Goal: Task Accomplishment & Management: Complete application form

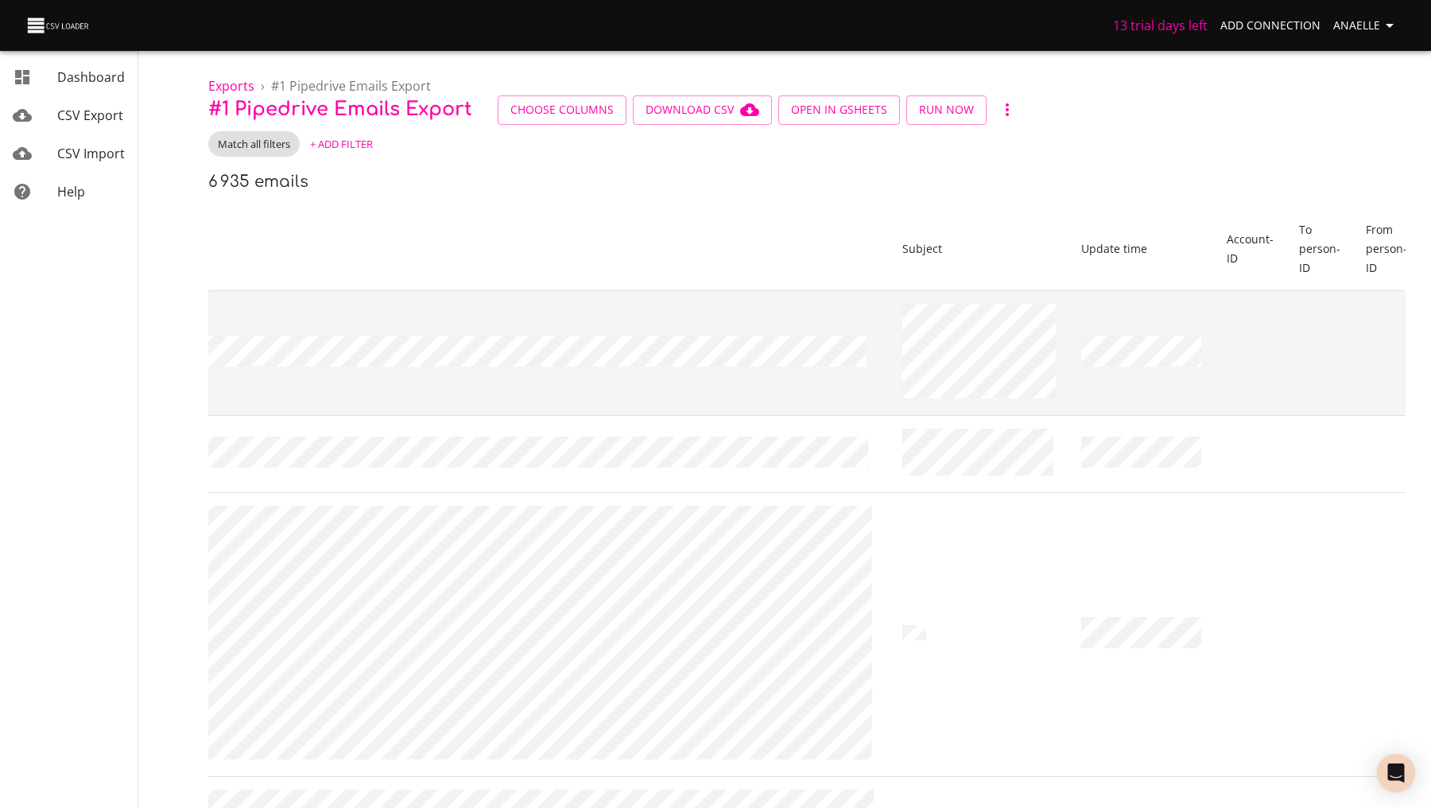
scroll to position [0, 2718]
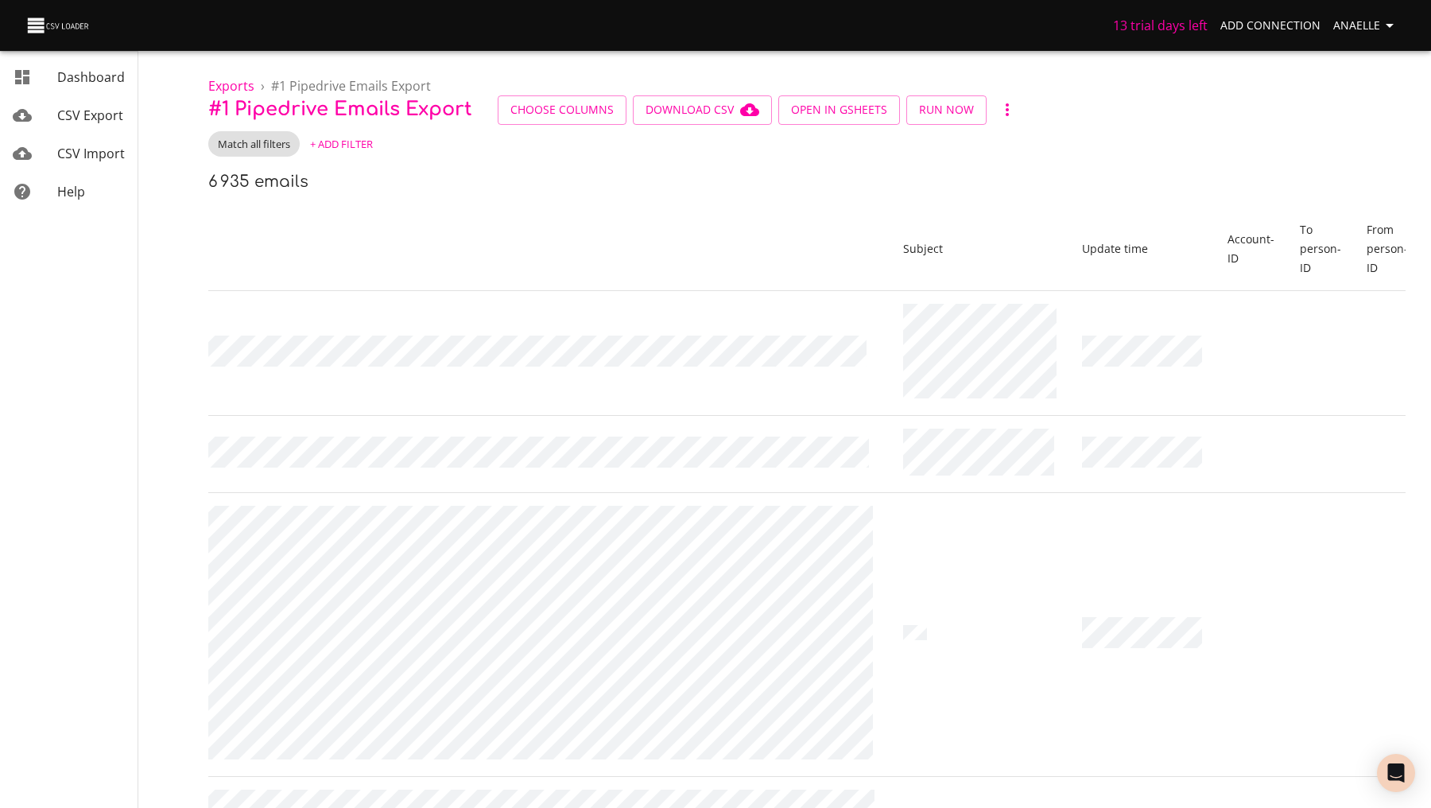
click at [104, 110] on span "CSV Export" at bounding box center [90, 115] width 66 height 17
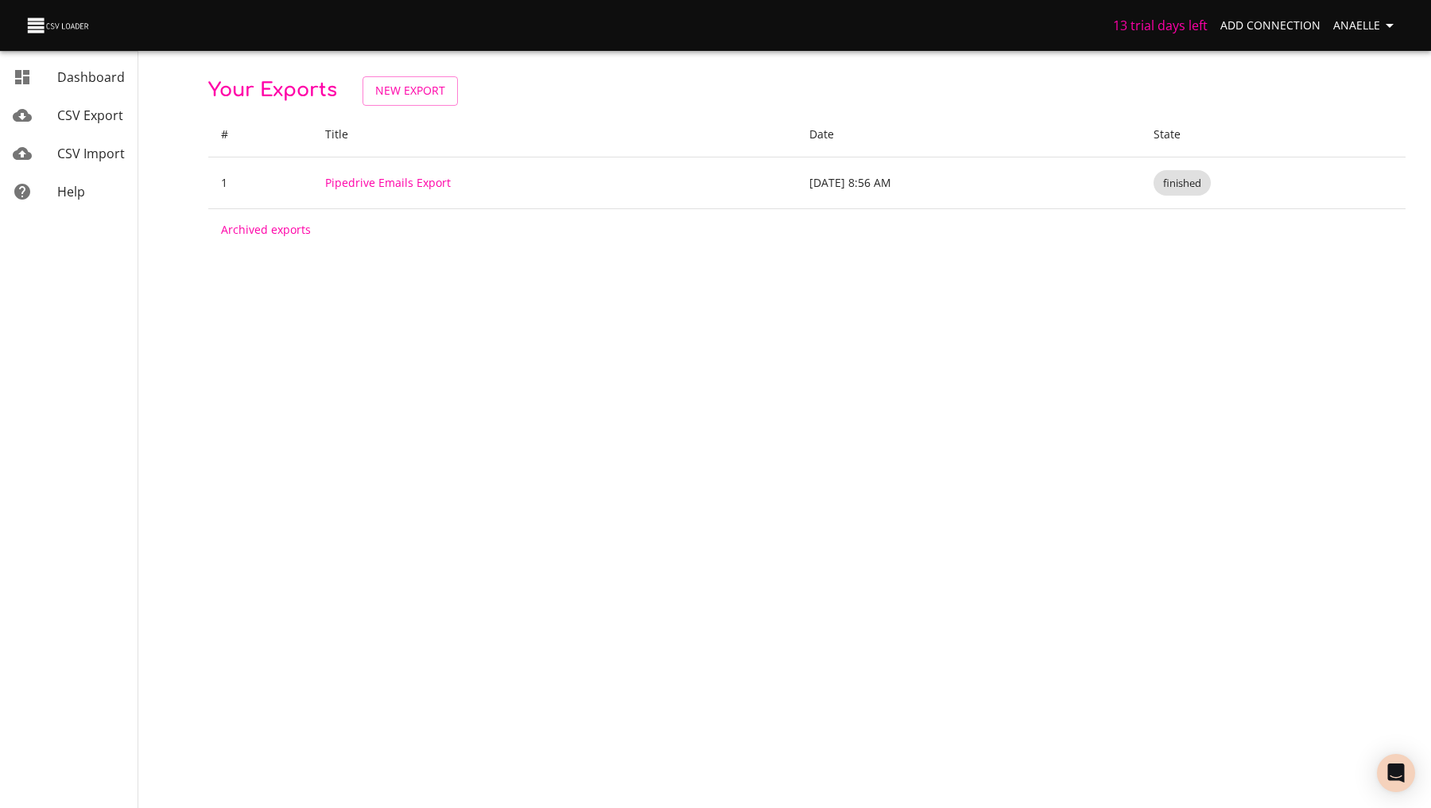
click at [96, 142] on link "CSV Import" at bounding box center [69, 153] width 138 height 38
click at [408, 93] on span "New Import" at bounding box center [411, 91] width 71 height 20
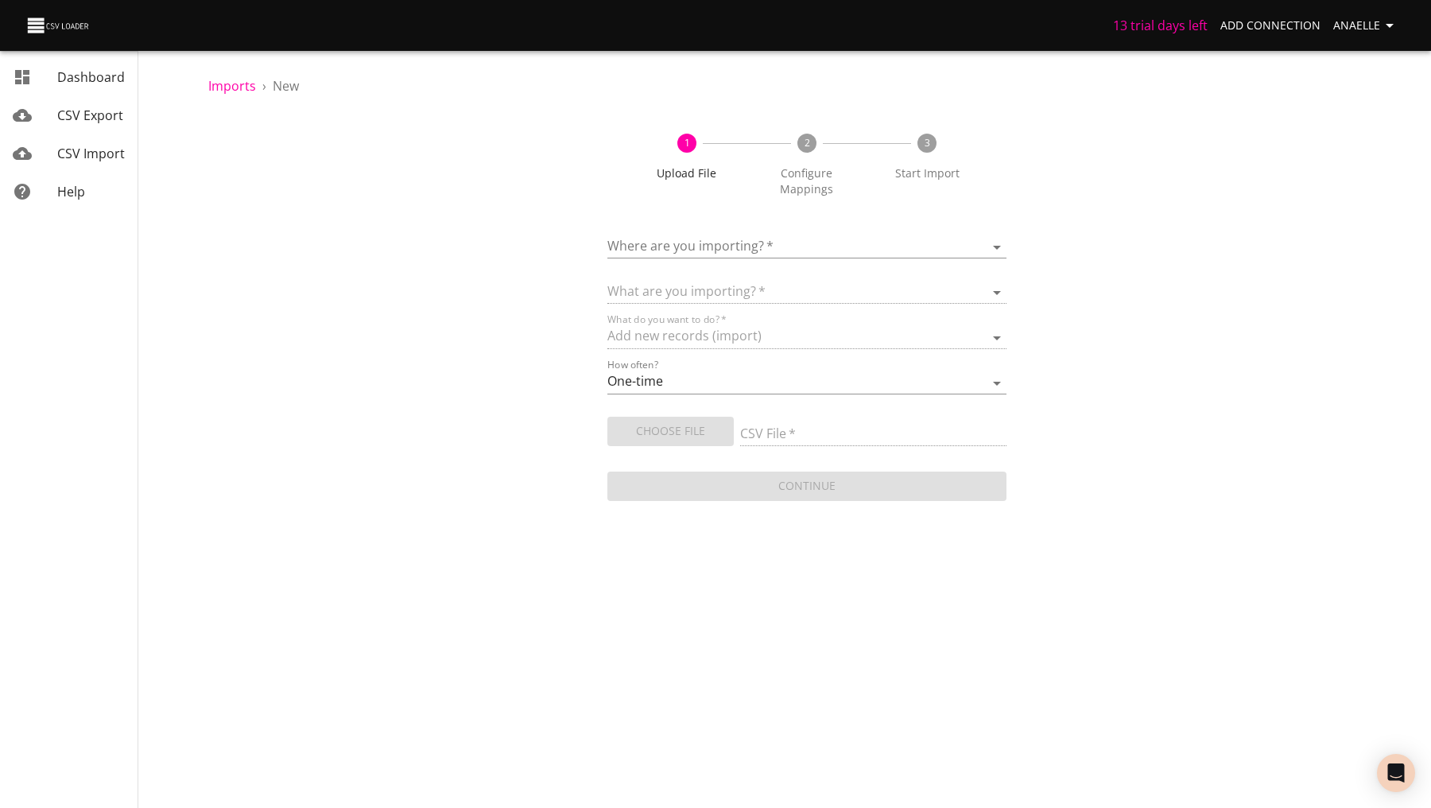
click at [714, 223] on div "Where are you importing?   * ​" at bounding box center [807, 241] width 399 height 36
click at [714, 230] on body "13 trial days left Add Connection Anaelle Dashboard CSV Export CSV Import Help …" at bounding box center [715, 404] width 1431 height 808
click at [712, 286] on span "Add New Connection" at bounding box center [728, 285] width 126 height 17
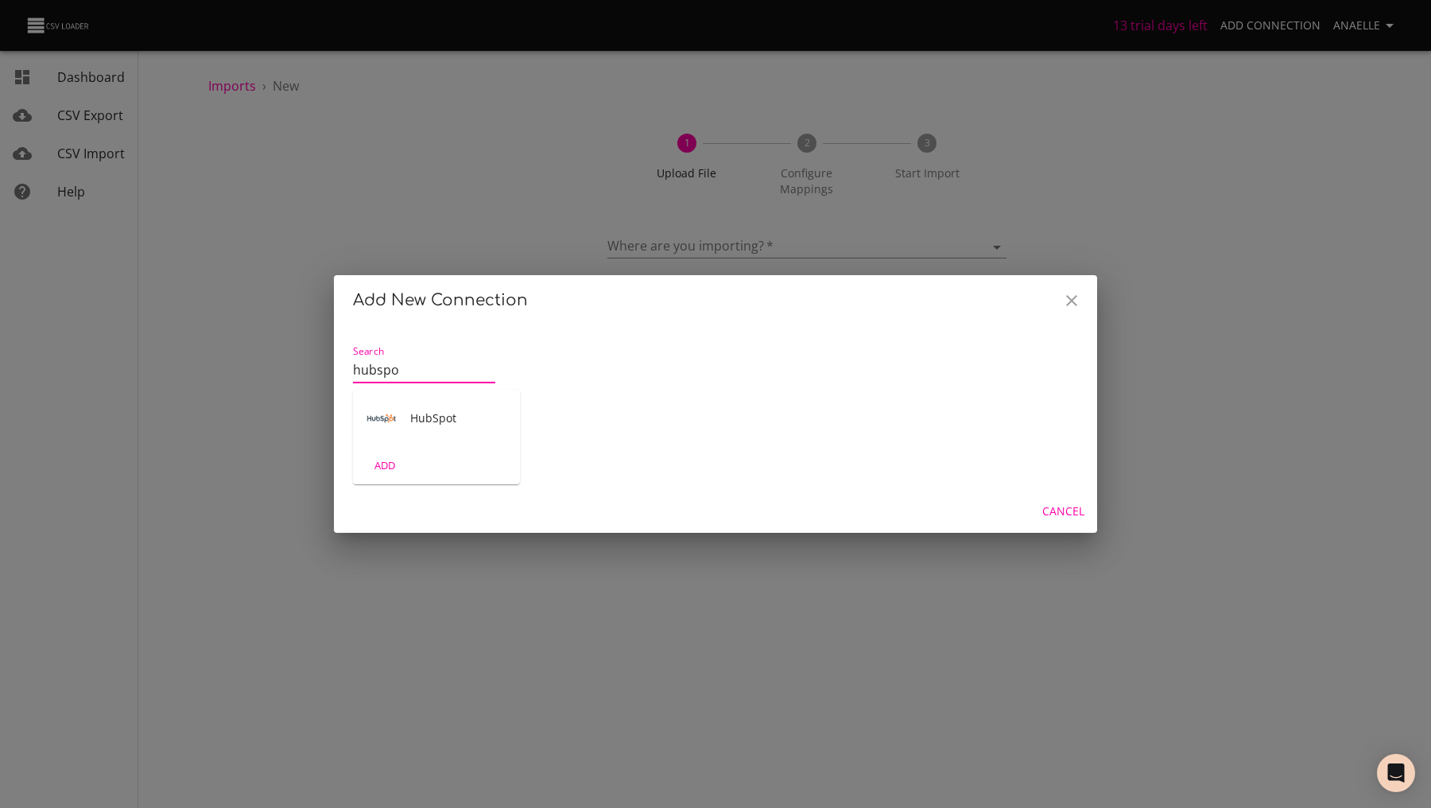
type input "hubspot"
click at [429, 441] on div "HubSpot" at bounding box center [436, 418] width 167 height 57
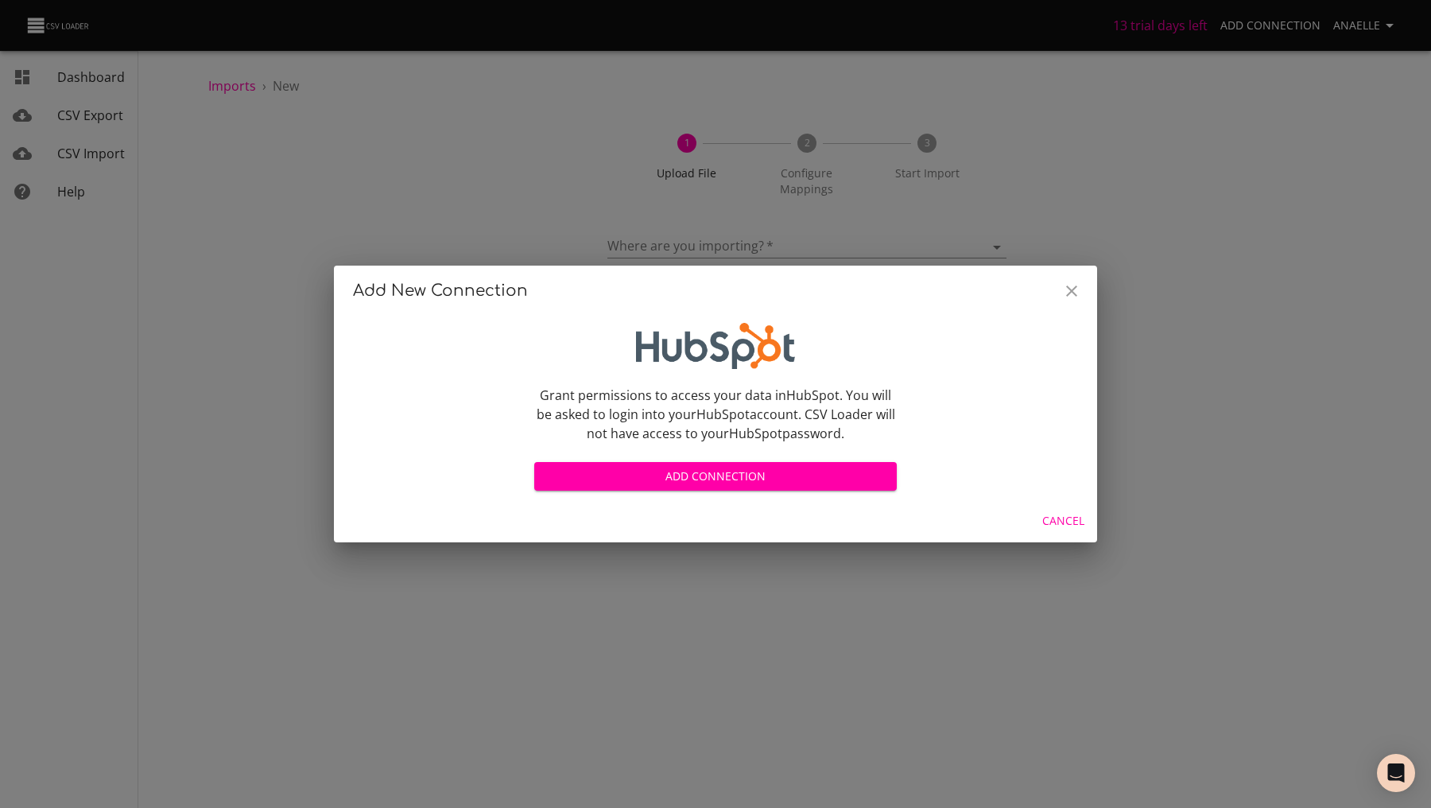
click at [620, 472] on span "Add Connection" at bounding box center [715, 477] width 337 height 20
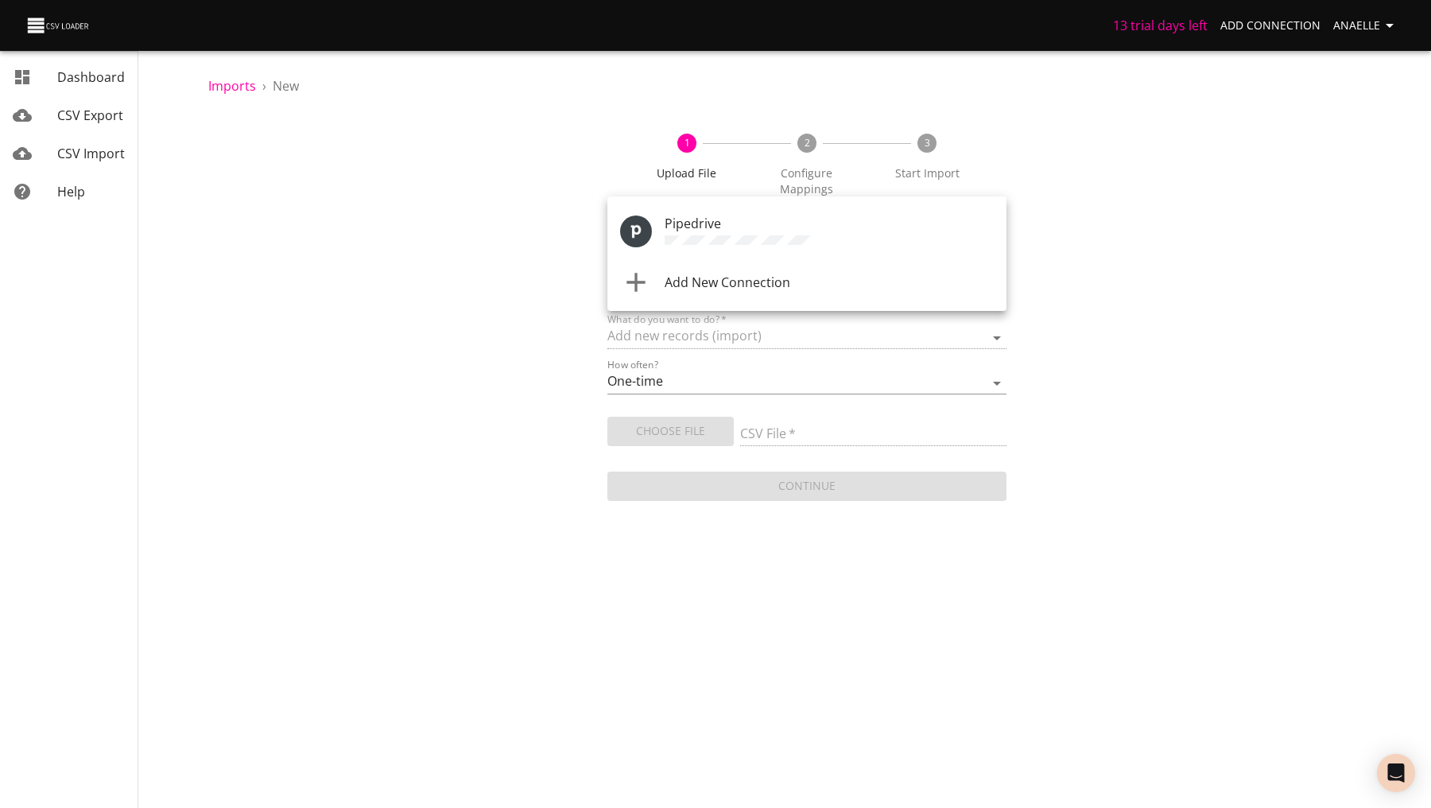
click at [686, 221] on body "13 trial days left Add Connection Anaelle Dashboard CSV Export CSV Import Help …" at bounding box center [715, 404] width 1431 height 808
click at [686, 285] on span "Add New Connection" at bounding box center [728, 282] width 126 height 17
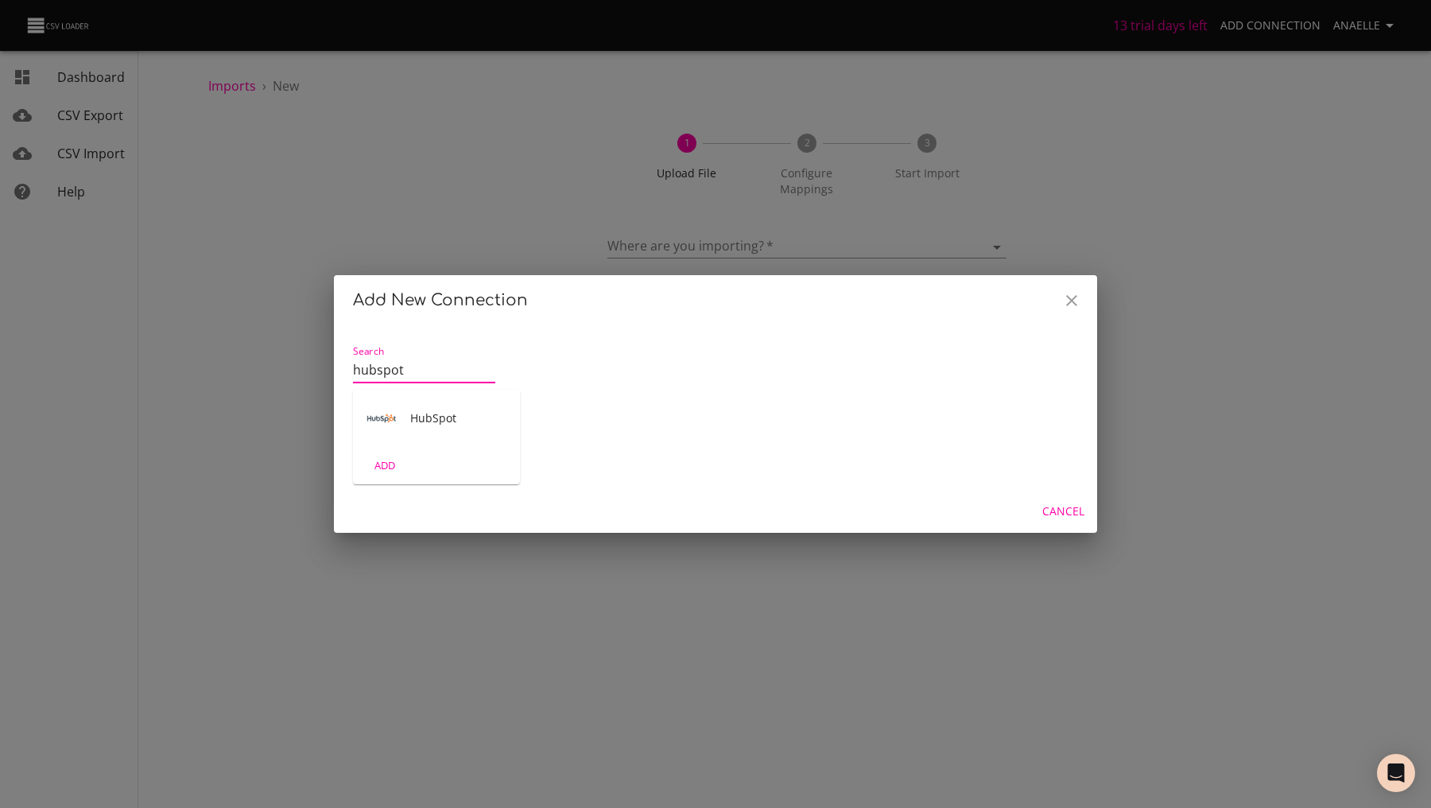
type input "hubspot"
click at [382, 461] on span "ADD" at bounding box center [384, 465] width 43 height 18
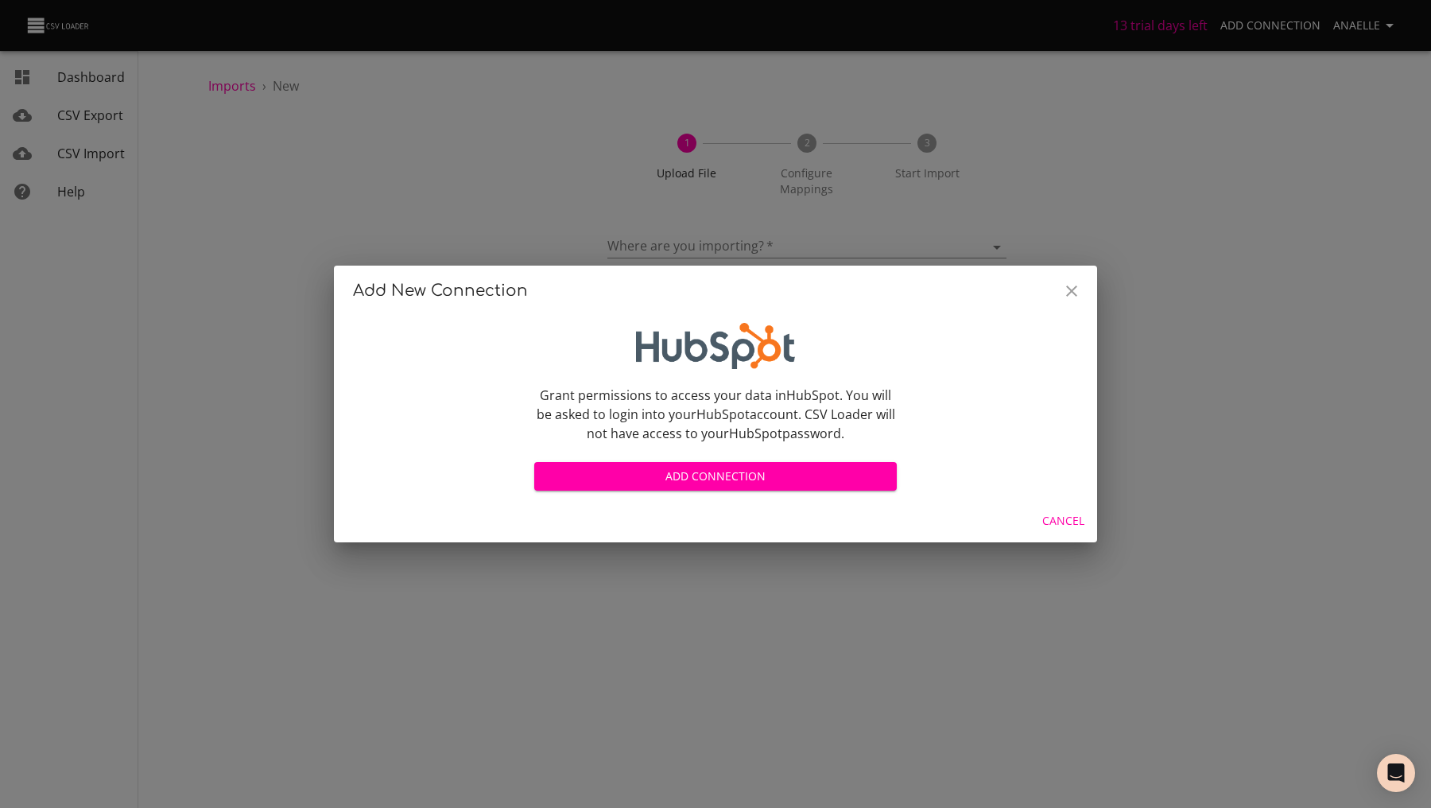
click at [571, 460] on div "Add Connection" at bounding box center [715, 470] width 363 height 42
click at [572, 465] on button "Add Connection" at bounding box center [715, 476] width 363 height 29
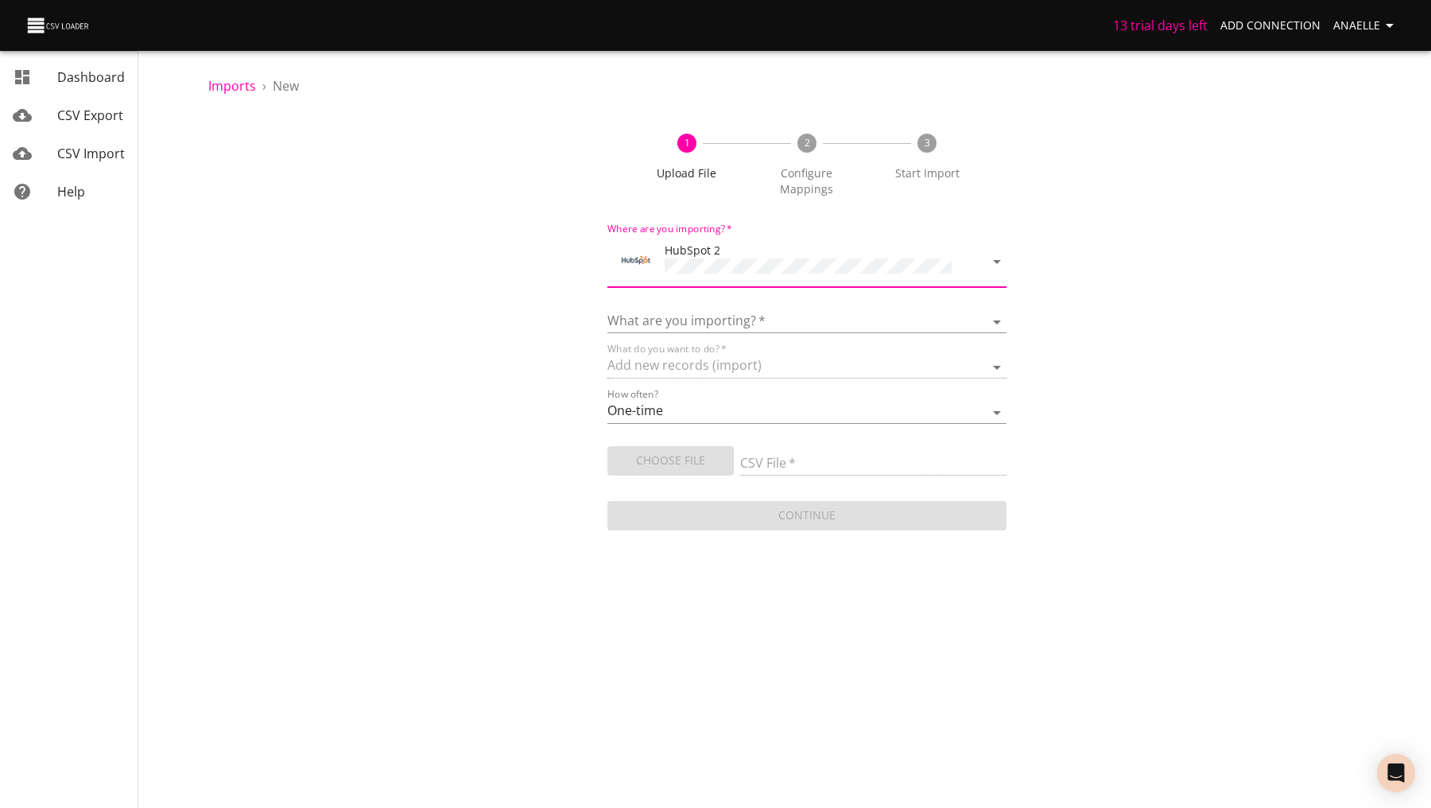
click at [741, 239] on body "13 trial days left Add Connection Anaelle Dashboard CSV Export CSV Import Help …" at bounding box center [715, 404] width 1431 height 808
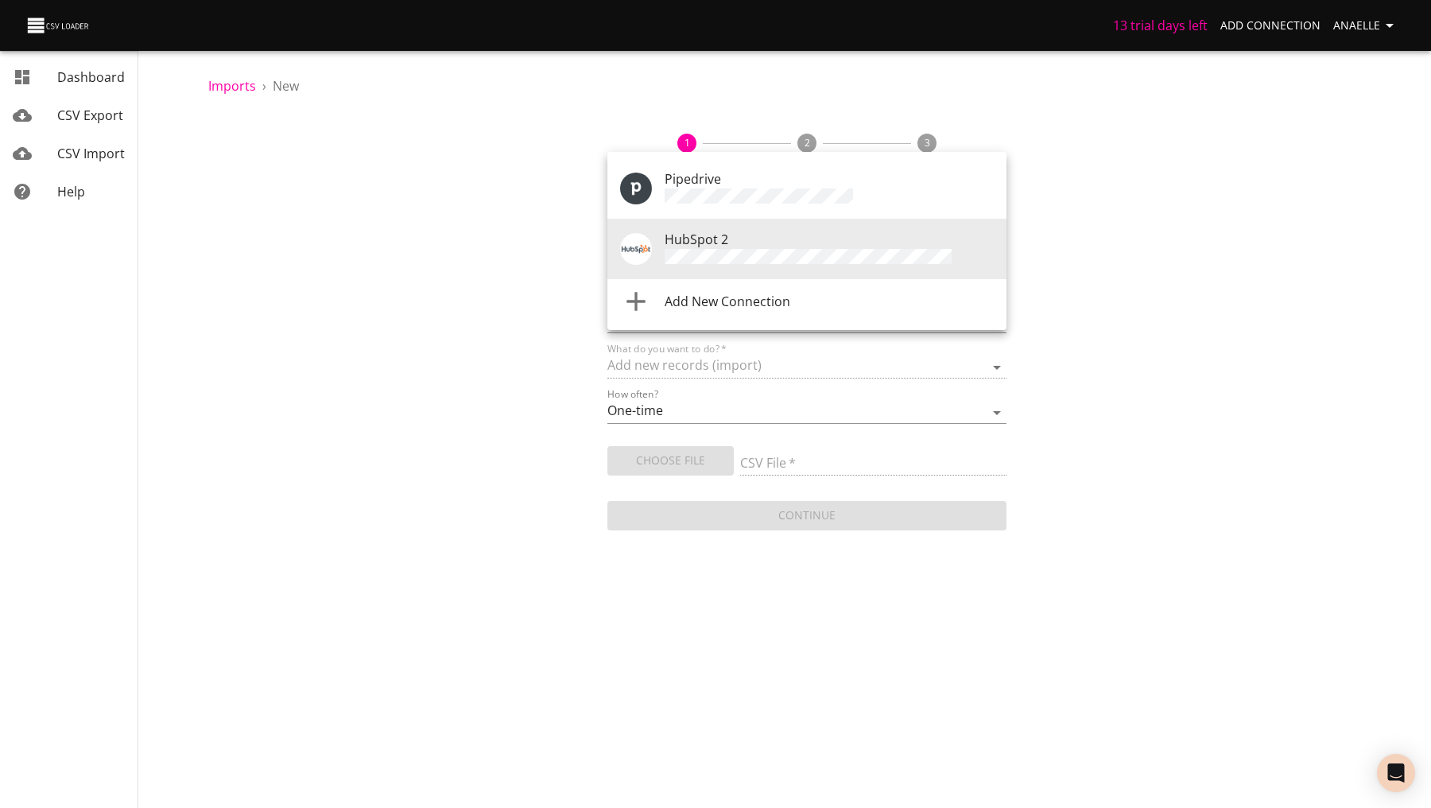
click at [522, 281] on div at bounding box center [715, 404] width 1431 height 808
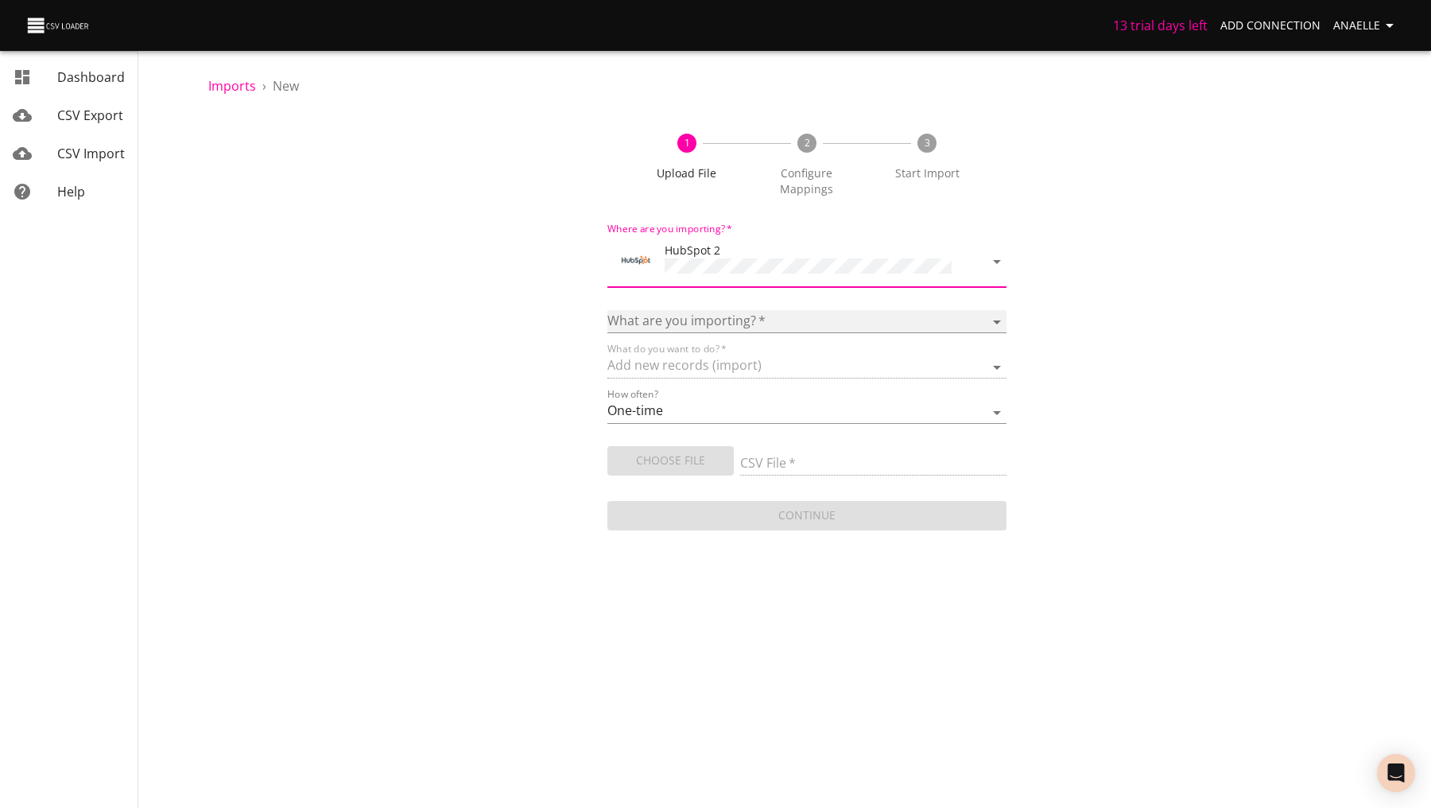
click at [660, 310] on select "Calls Companies Contacts Deals Emails Line items Meetings Notes Products Tasks …" at bounding box center [807, 321] width 399 height 23
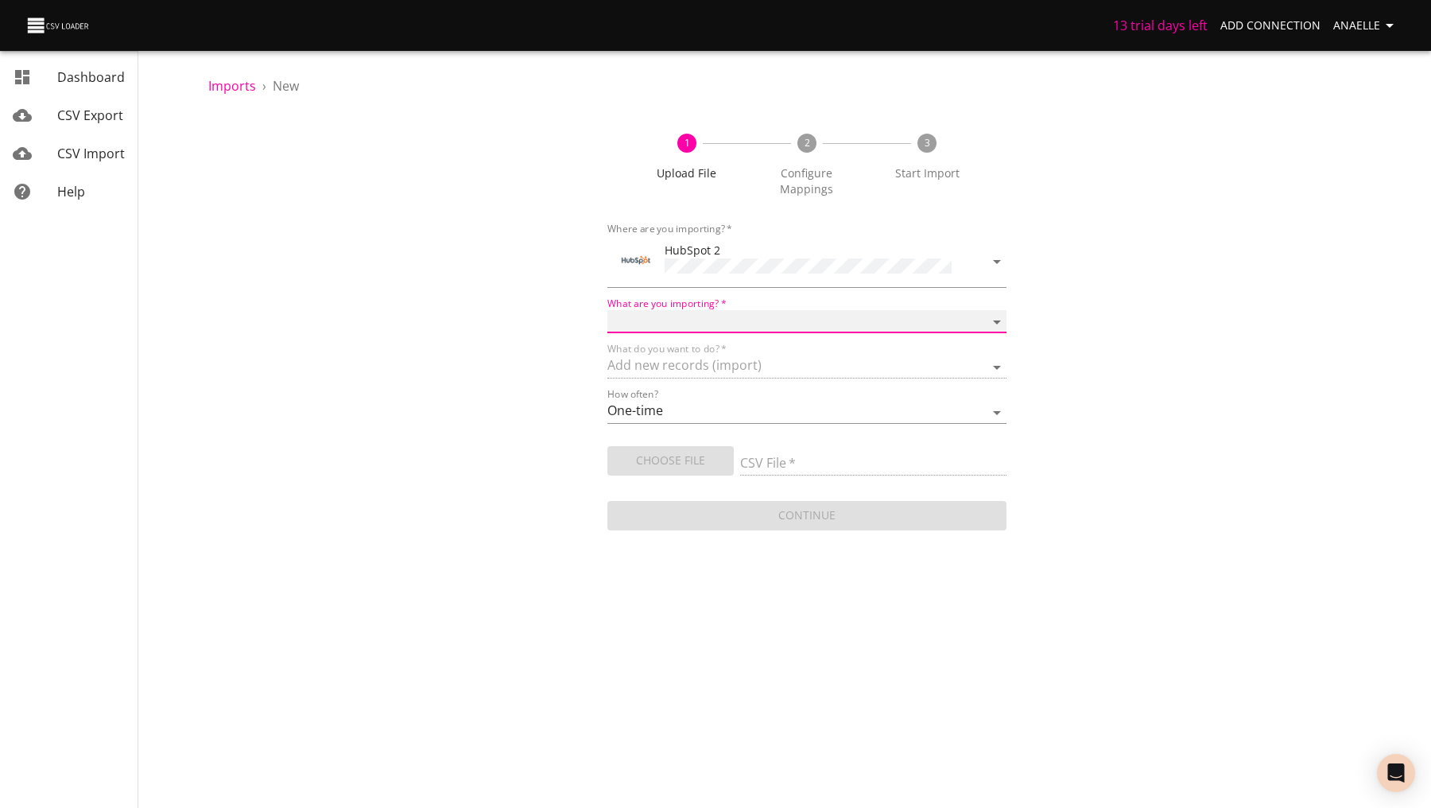
select select "emails"
click at [664, 451] on span "Choose File" at bounding box center [670, 461] width 101 height 20
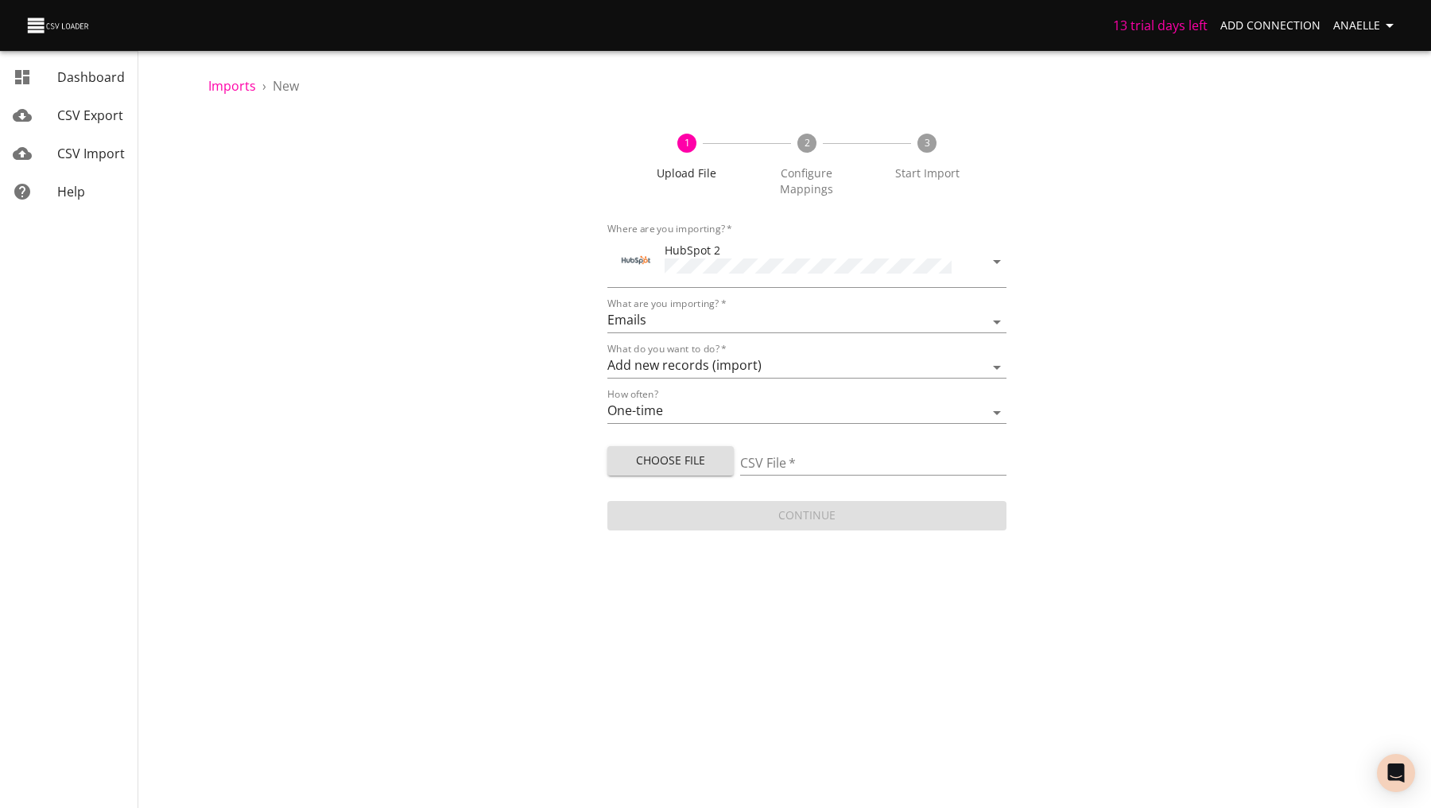
type input "Untitled spreadsheet - Sheet1 (23).csv"
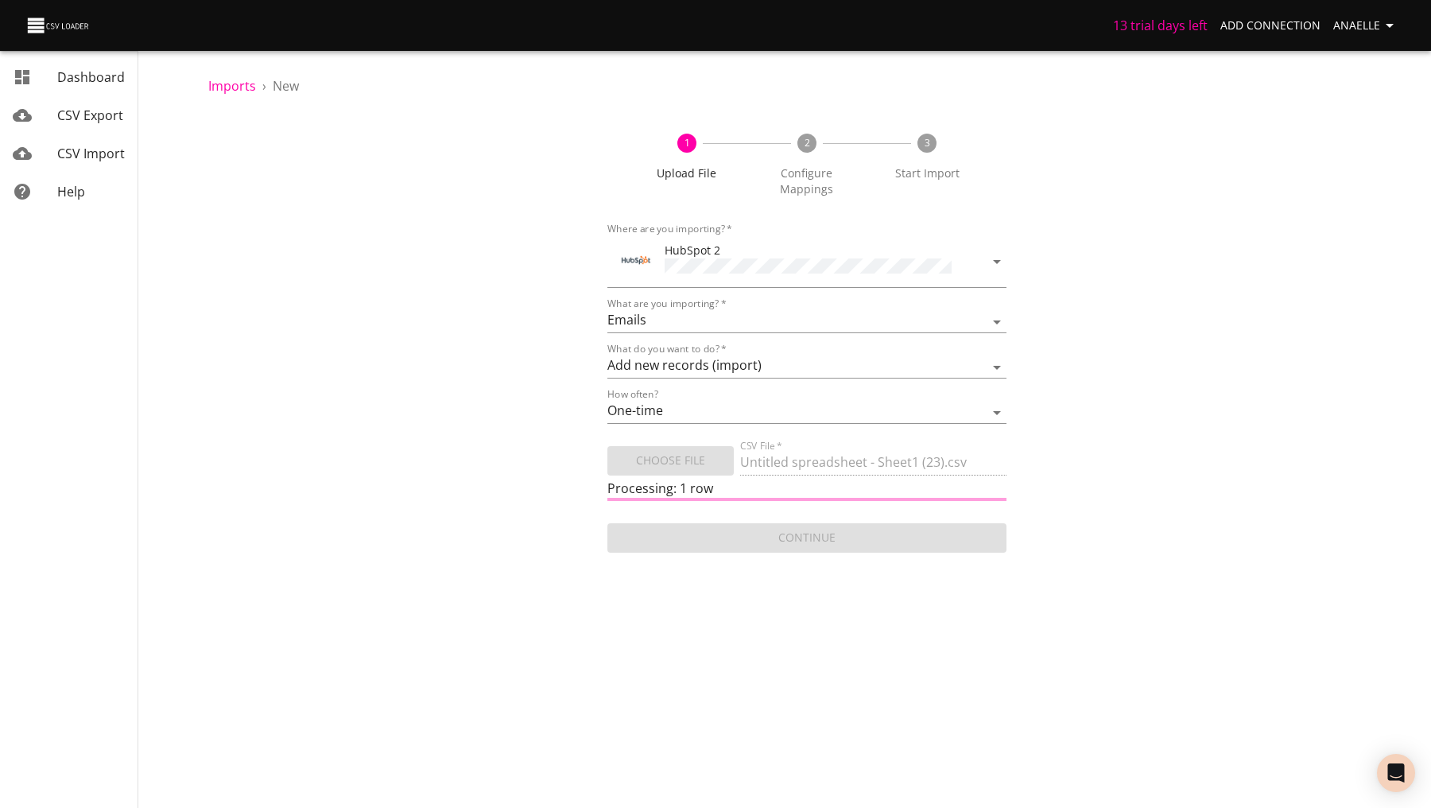
click at [1054, 572] on body "13 trial days left Add Connection Anaelle Dashboard CSV Export CSV Import Help …" at bounding box center [715, 404] width 1431 height 808
click at [67, 108] on span "CSV Export" at bounding box center [90, 115] width 66 height 17
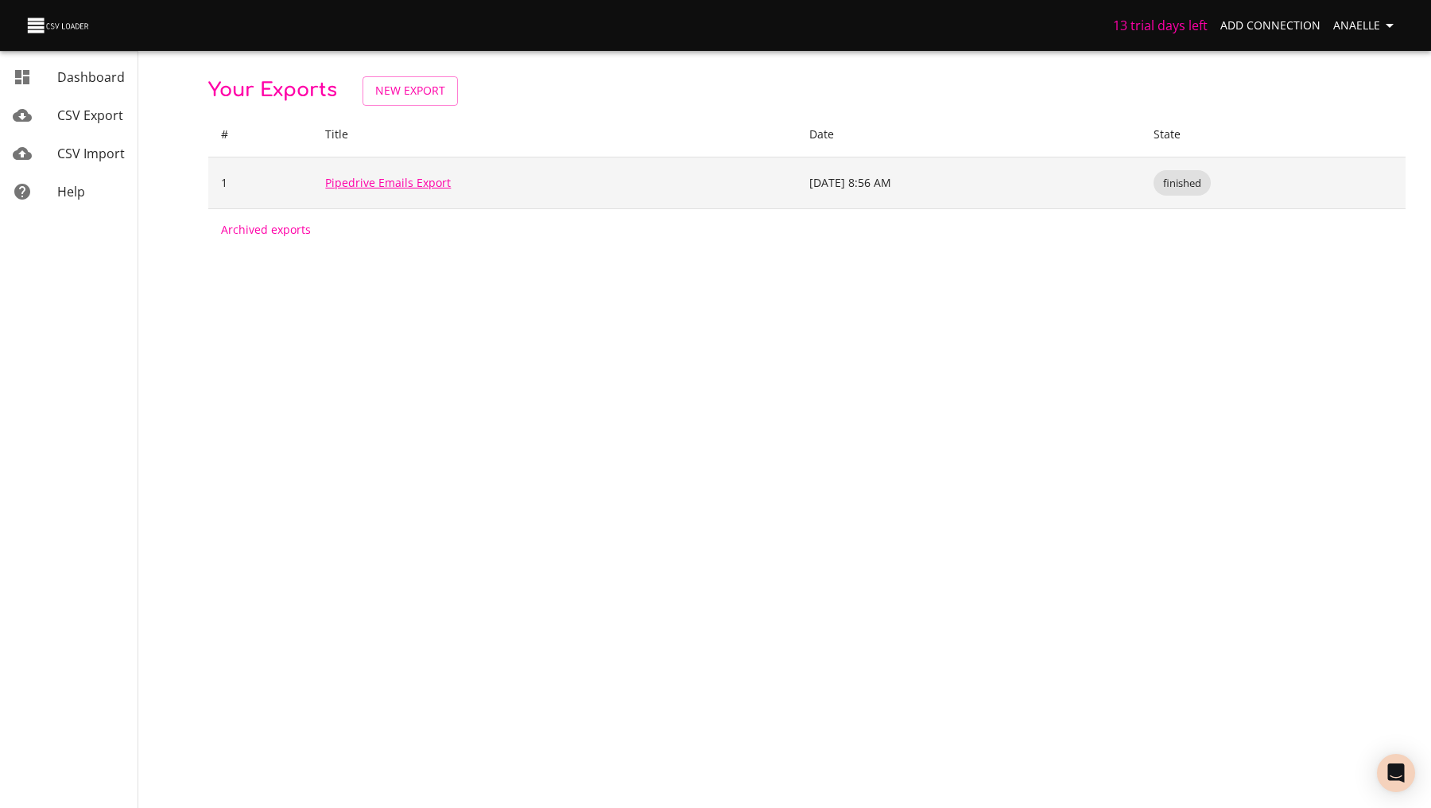
click at [400, 179] on link "Pipedrive Emails Export" at bounding box center [388, 182] width 126 height 15
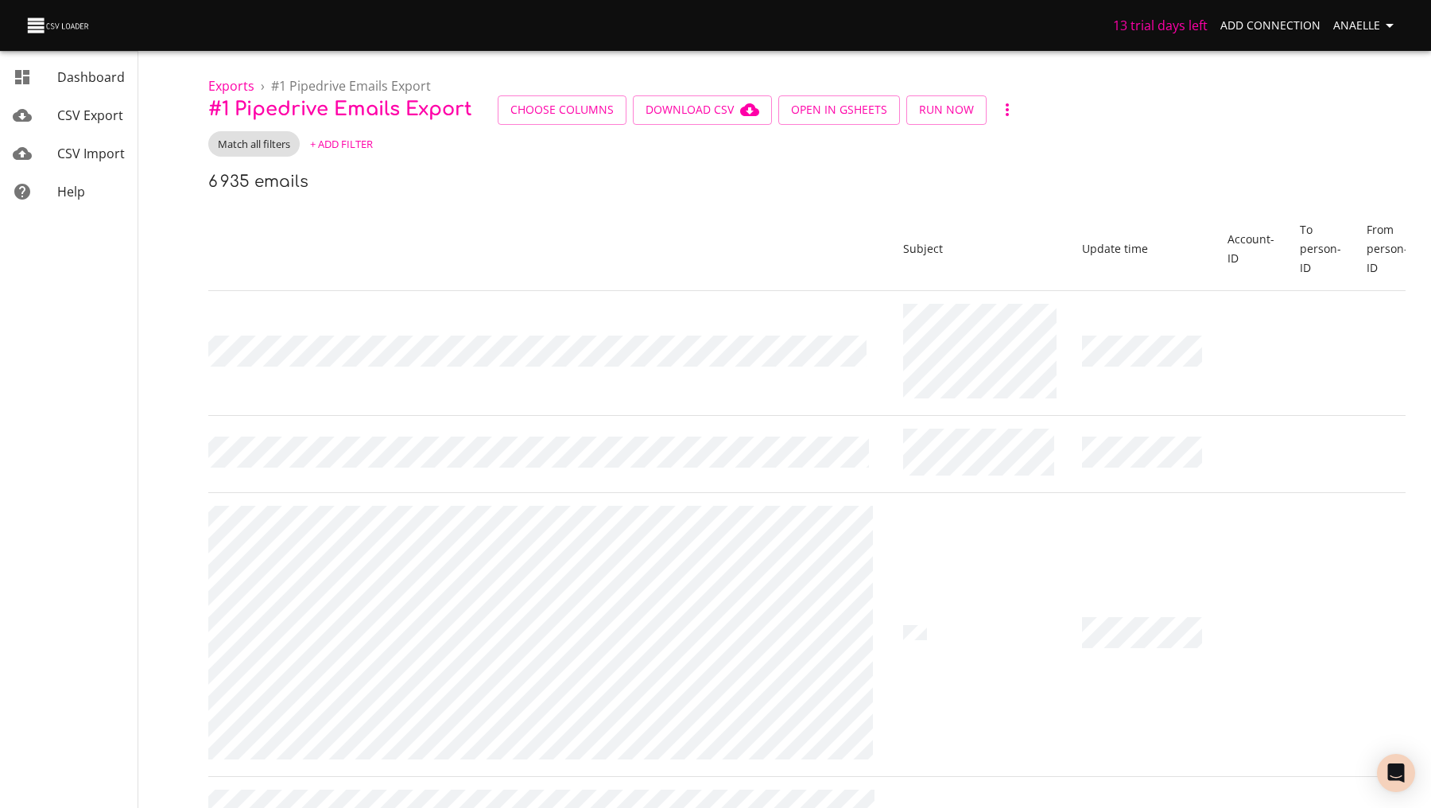
click at [109, 120] on span "CSV Export" at bounding box center [90, 115] width 66 height 17
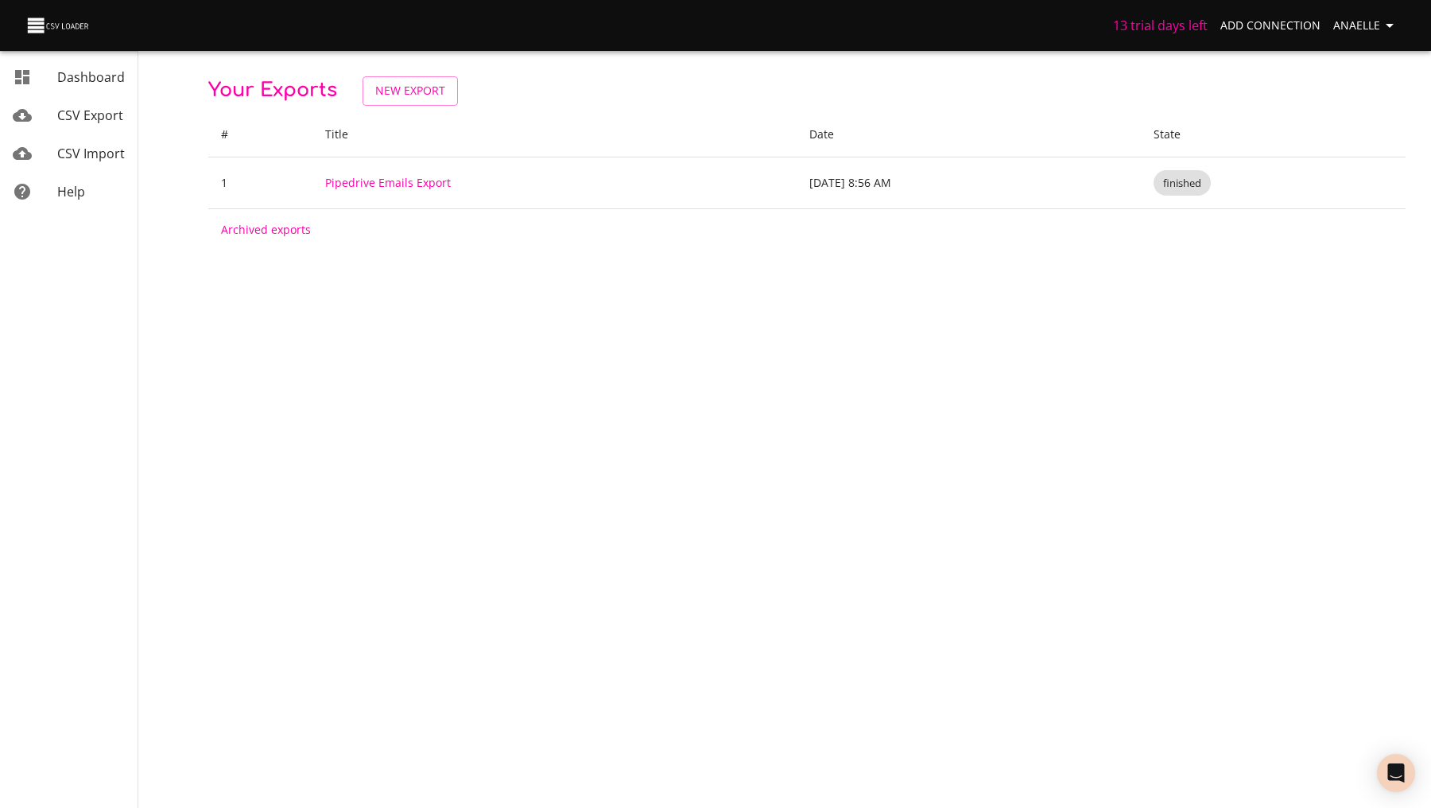
click at [101, 150] on span "CSV Import" at bounding box center [91, 153] width 68 height 17
click at [383, 95] on span "New Import" at bounding box center [411, 91] width 71 height 20
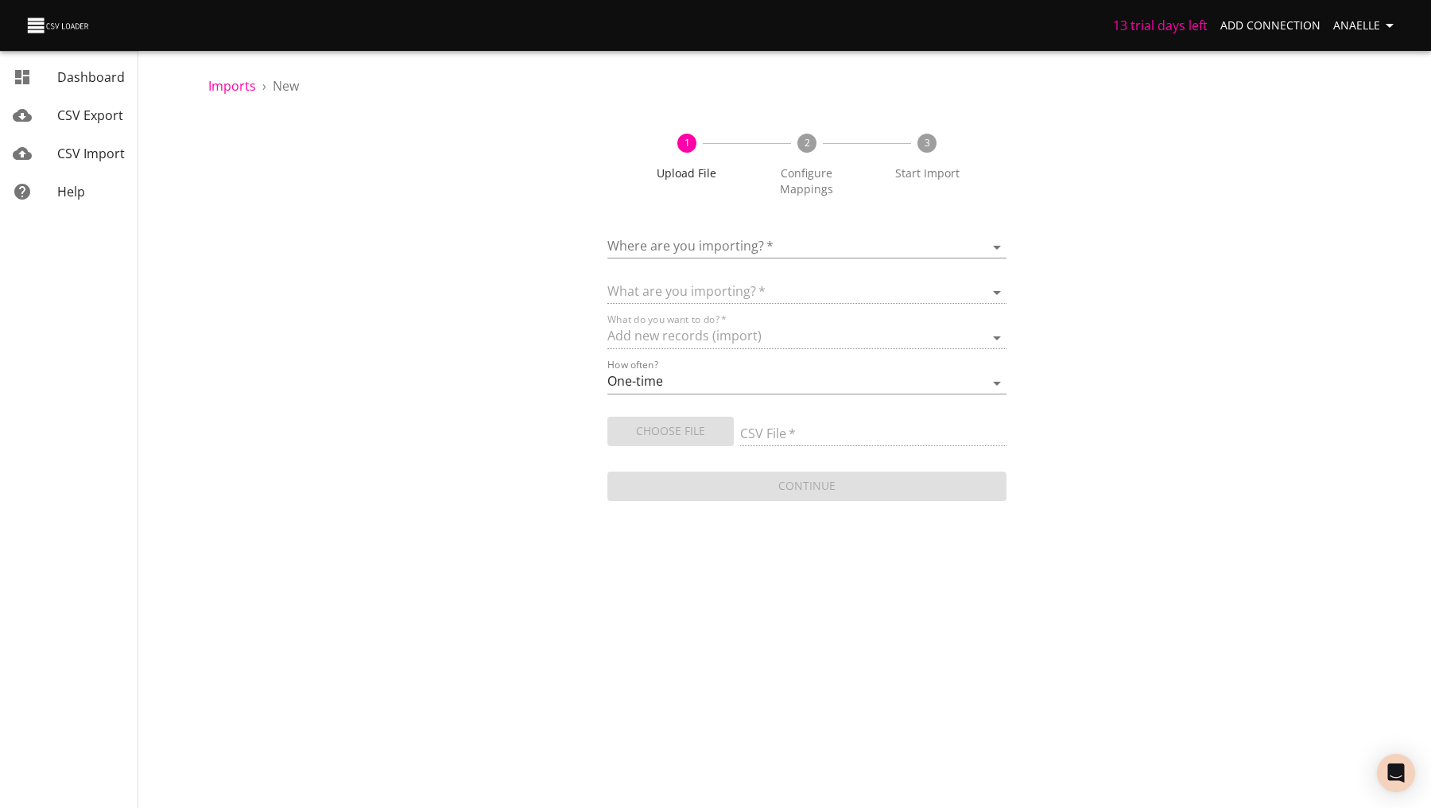
click at [711, 231] on body "13 trial days left Add Connection Anaelle Dashboard CSV Export CSV Import Help …" at bounding box center [715, 404] width 1431 height 808
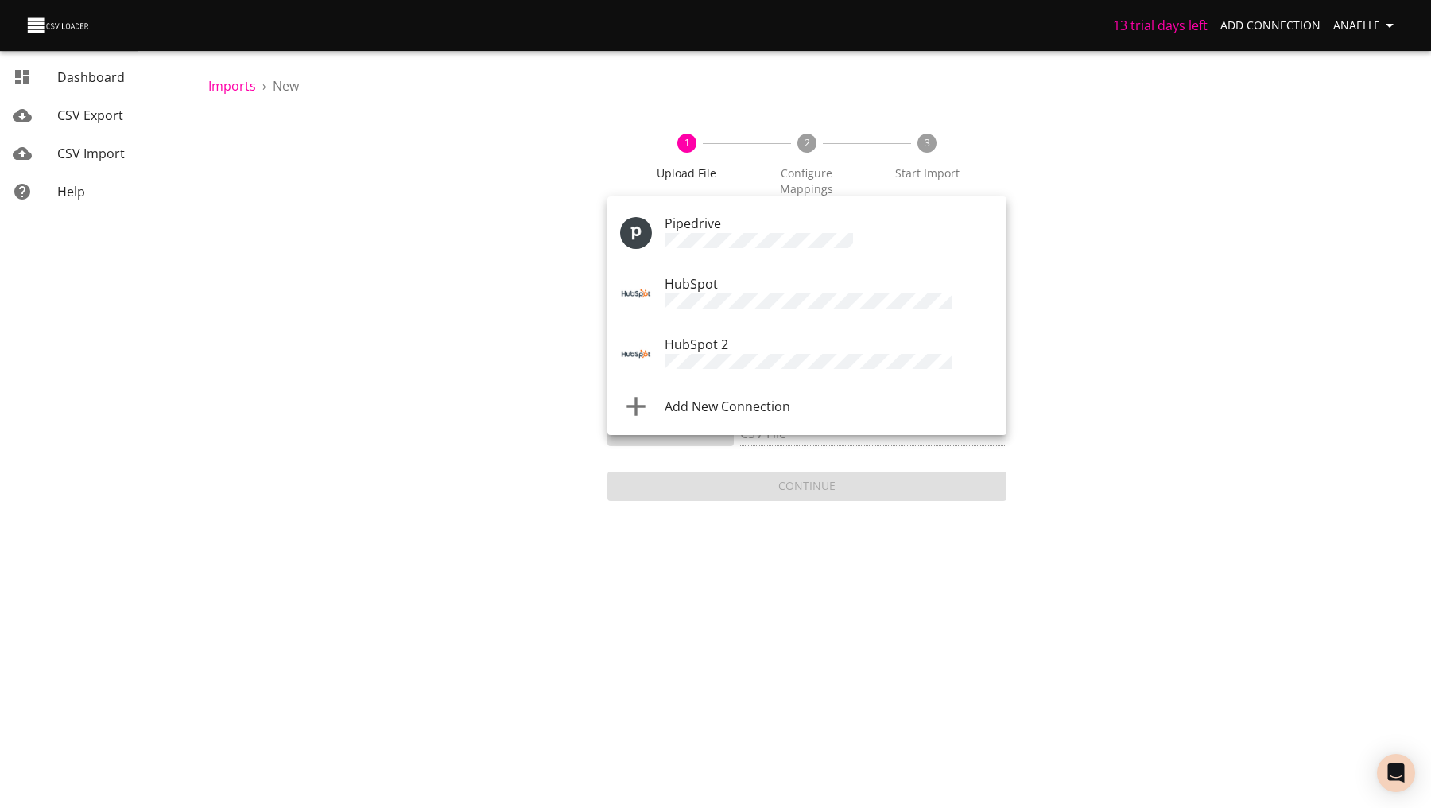
click at [1379, 25] on div at bounding box center [715, 404] width 1431 height 808
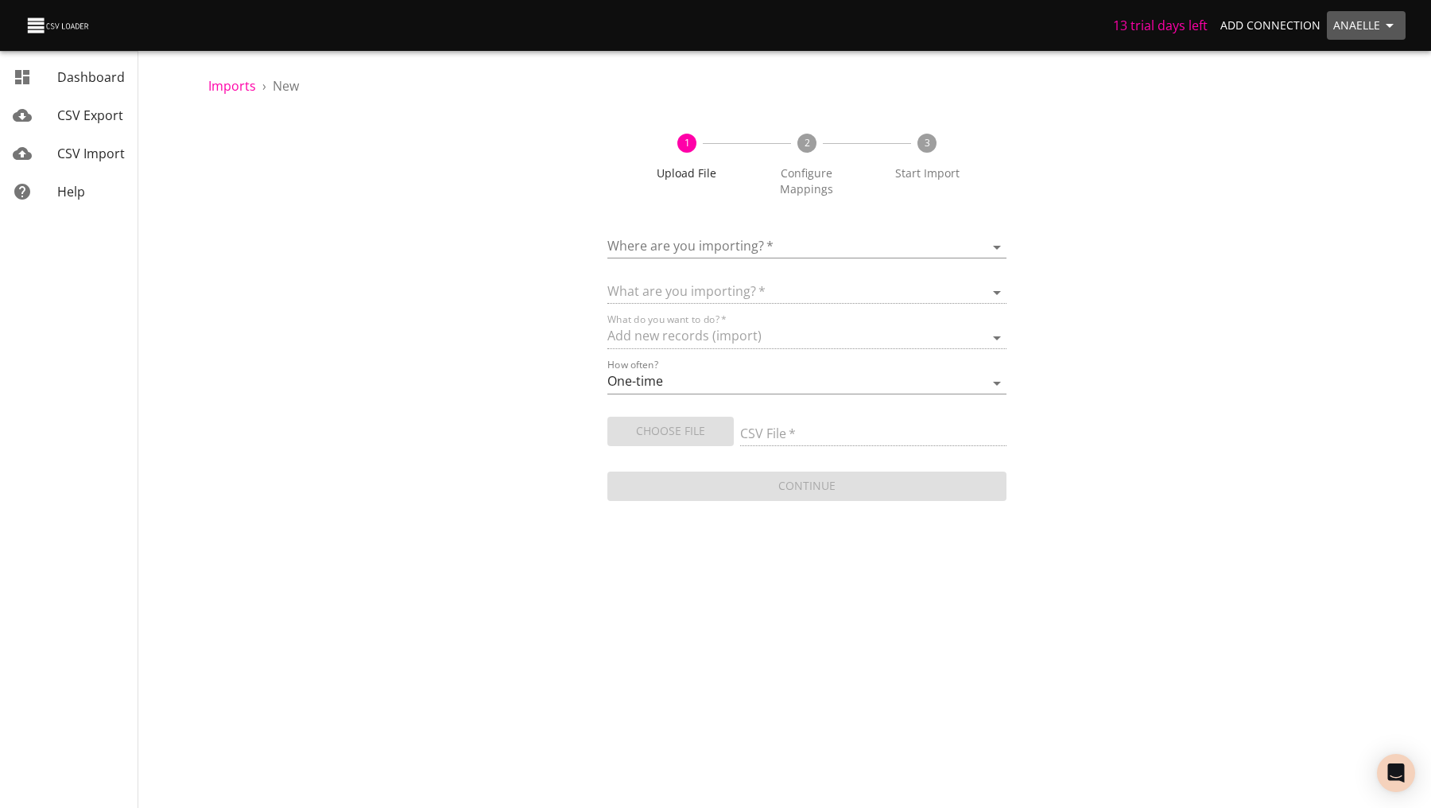
click at [1353, 21] on span "Anaelle" at bounding box center [1367, 26] width 66 height 20
click at [740, 242] on body "13 trial days left Add Connection Anaelle Dashboard CSV Export CSV Import Help …" at bounding box center [715, 404] width 1431 height 808
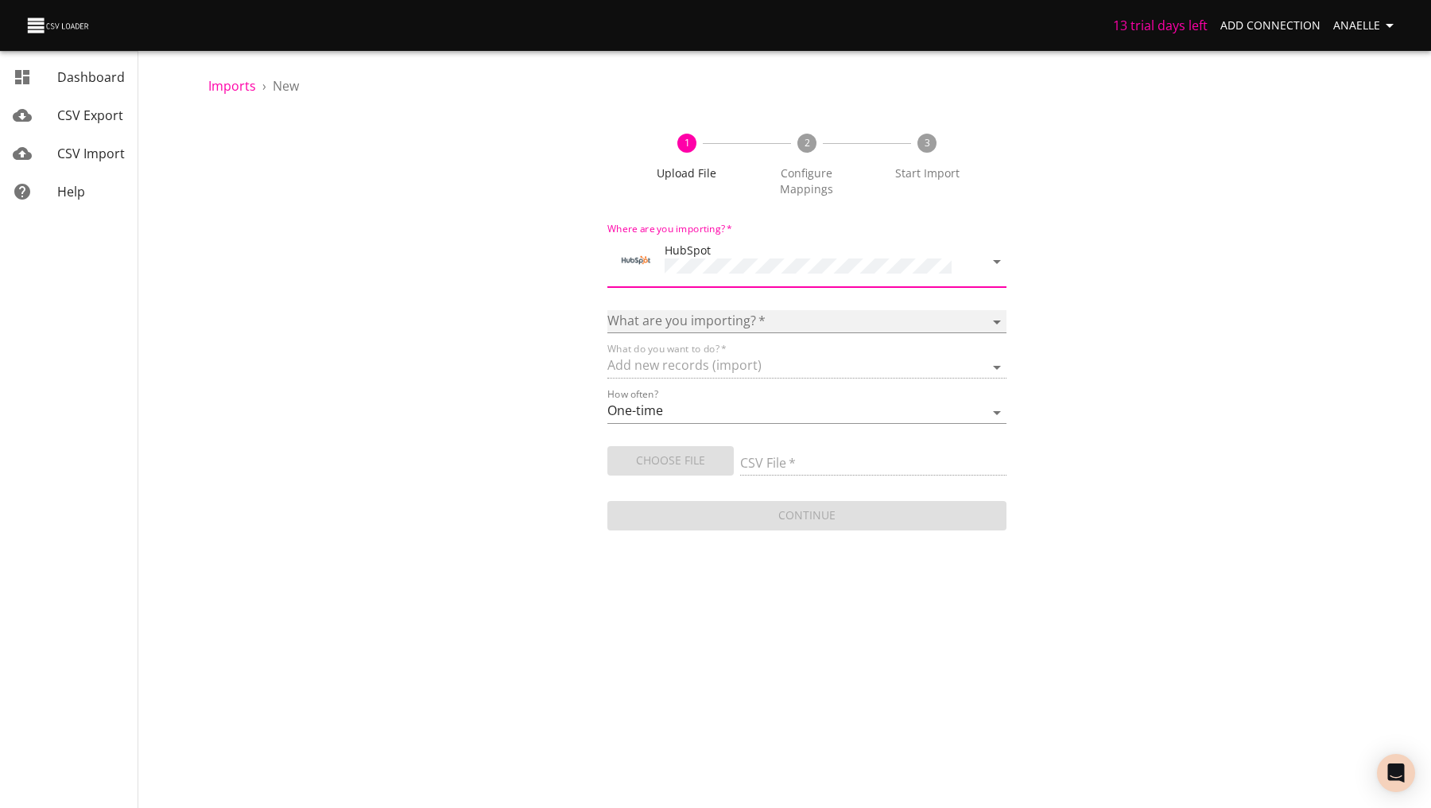
click at [695, 310] on select "Calls Companies Contacts Deals Emails Line items Meetings Notes Products Tasks …" at bounding box center [807, 321] width 399 height 23
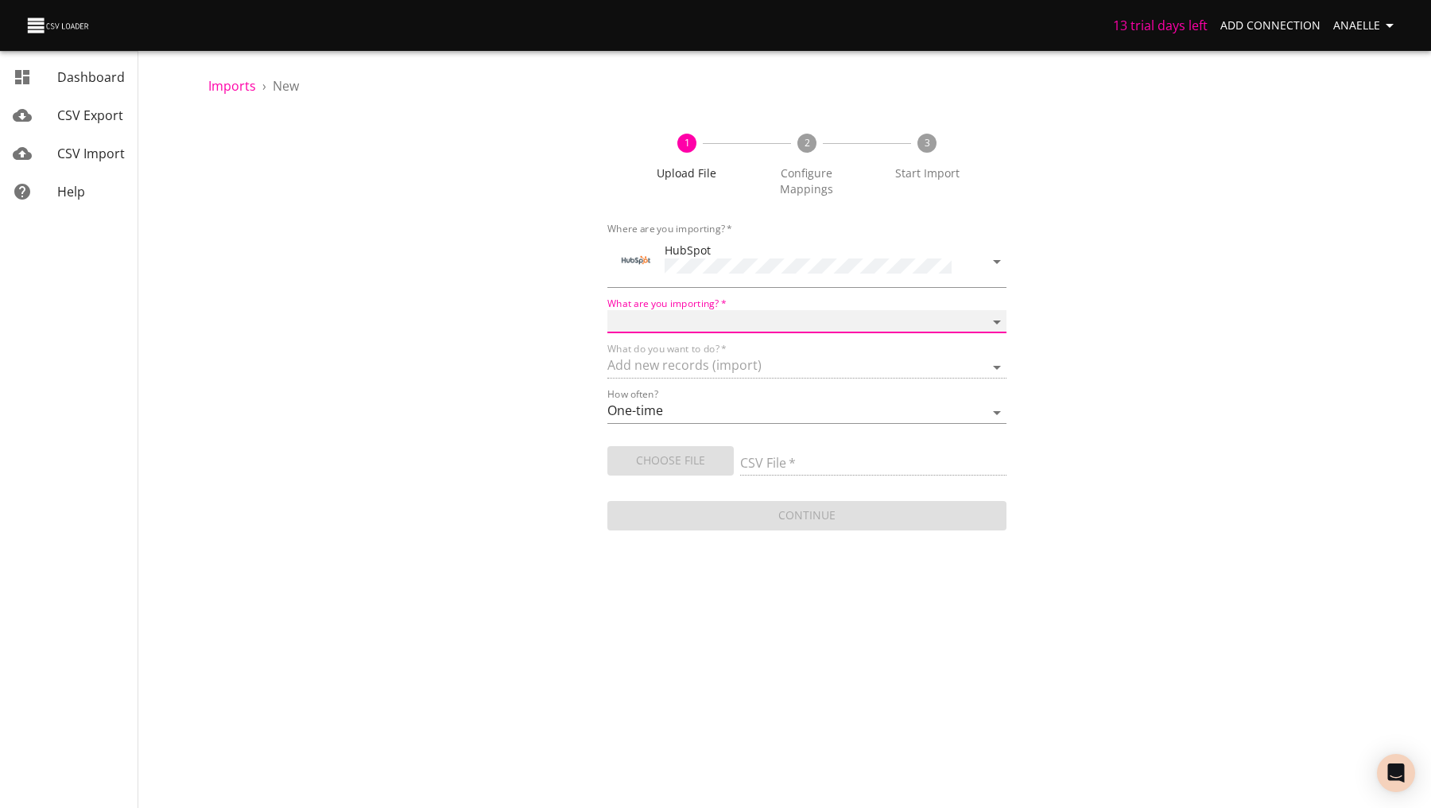
select select "emails"
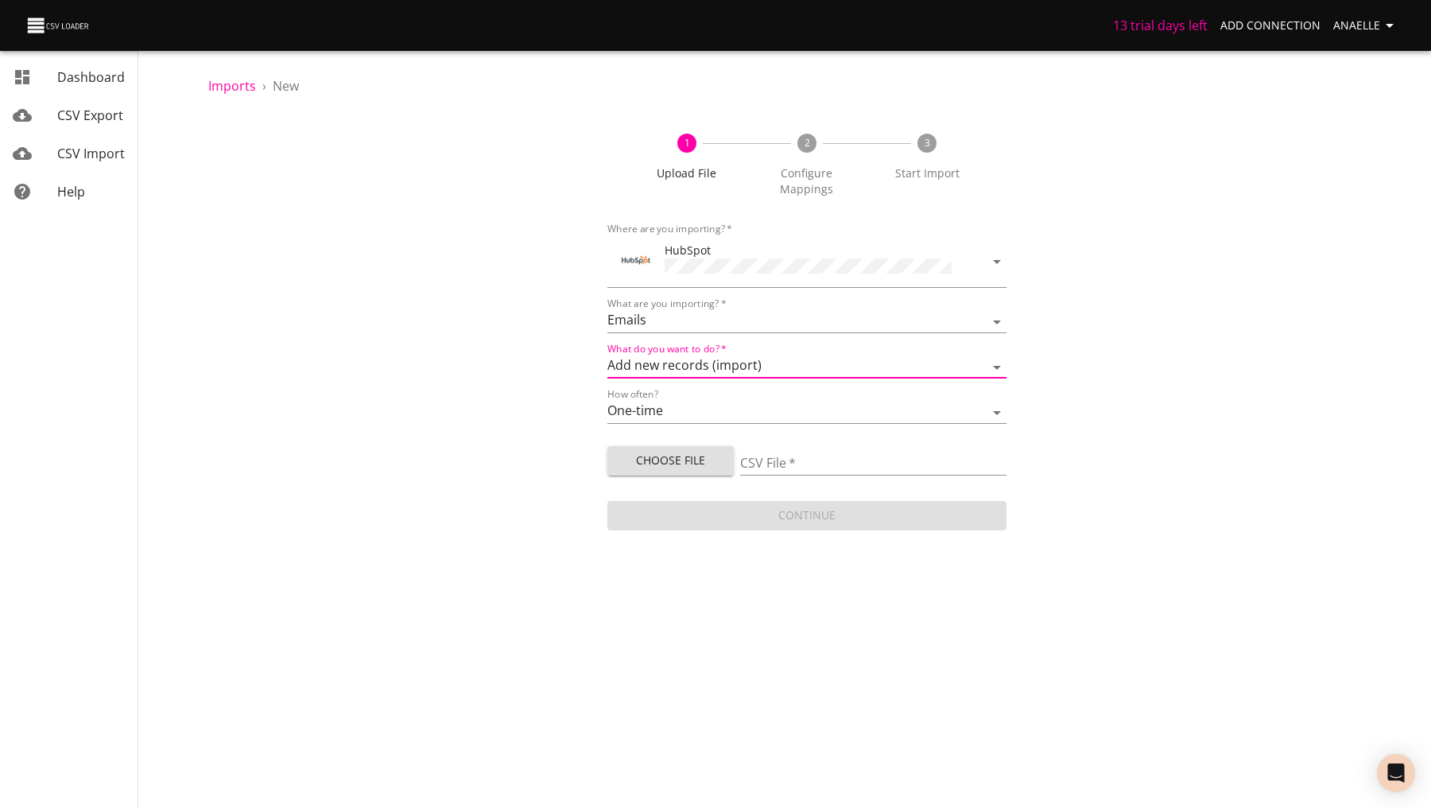
click at [689, 451] on span "Choose File" at bounding box center [670, 461] width 101 height 20
type input "Untitled spreadsheet - Sheet1 (23).csv"
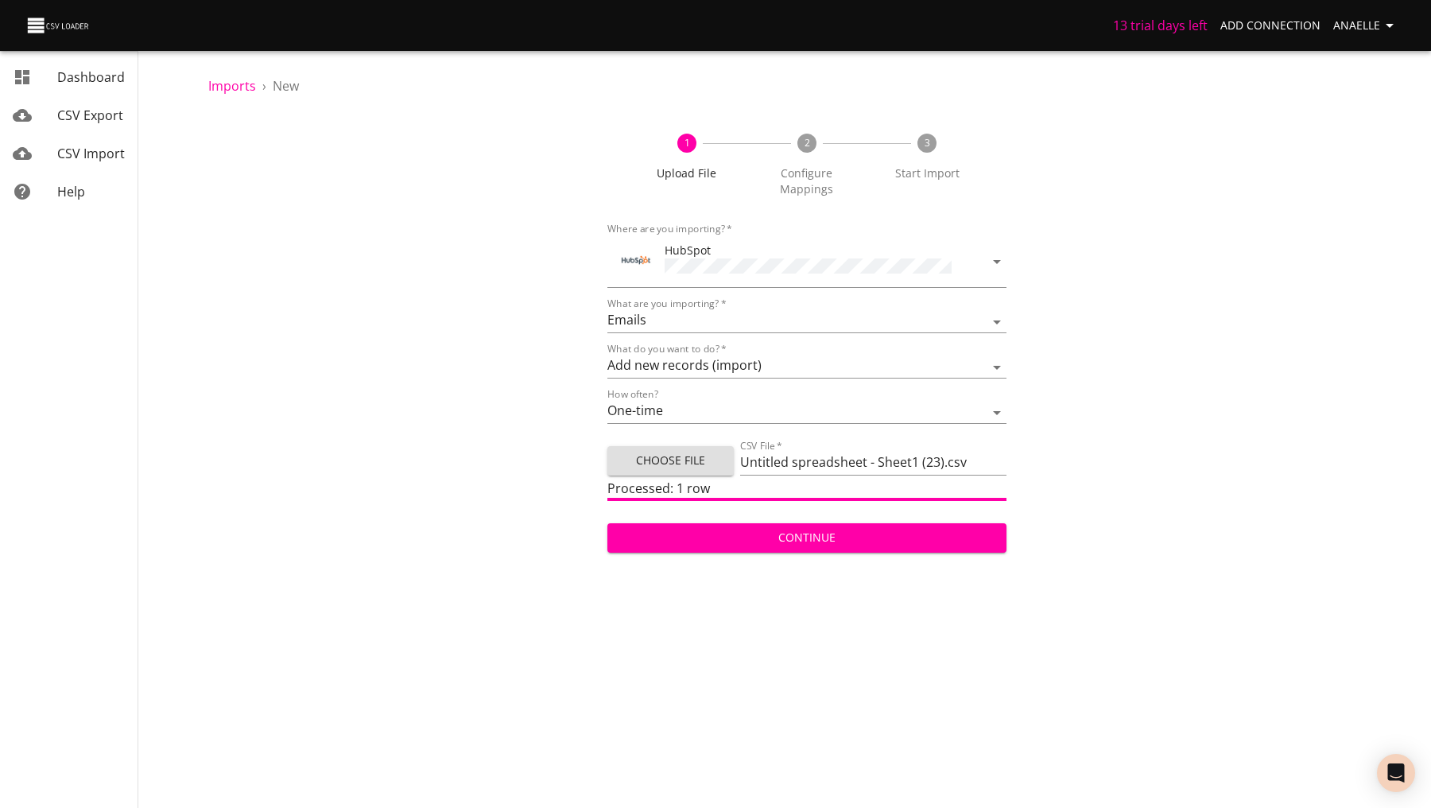
click at [722, 528] on span "Continue" at bounding box center [807, 538] width 374 height 20
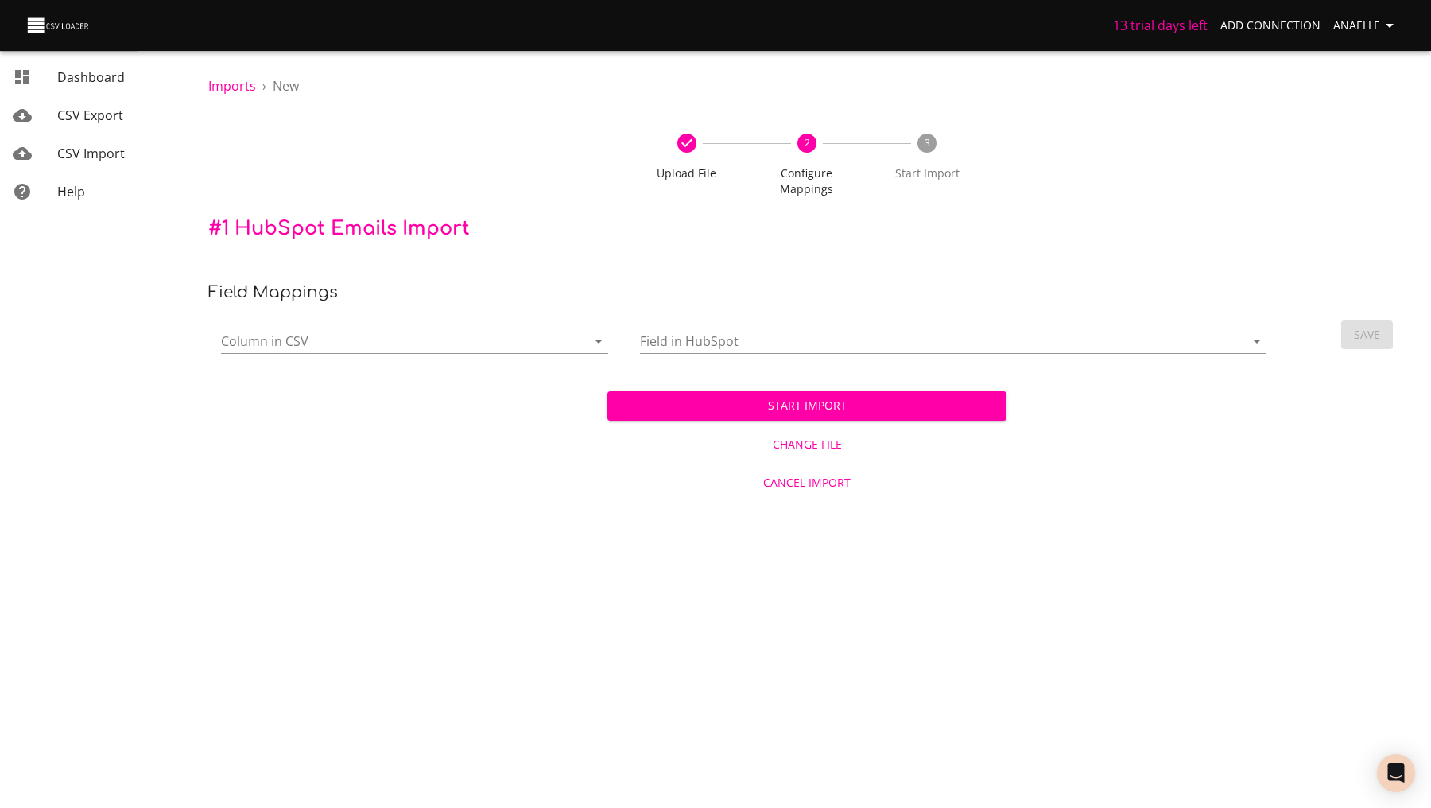
click at [457, 328] on input "Column in CSV" at bounding box center [390, 340] width 338 height 25
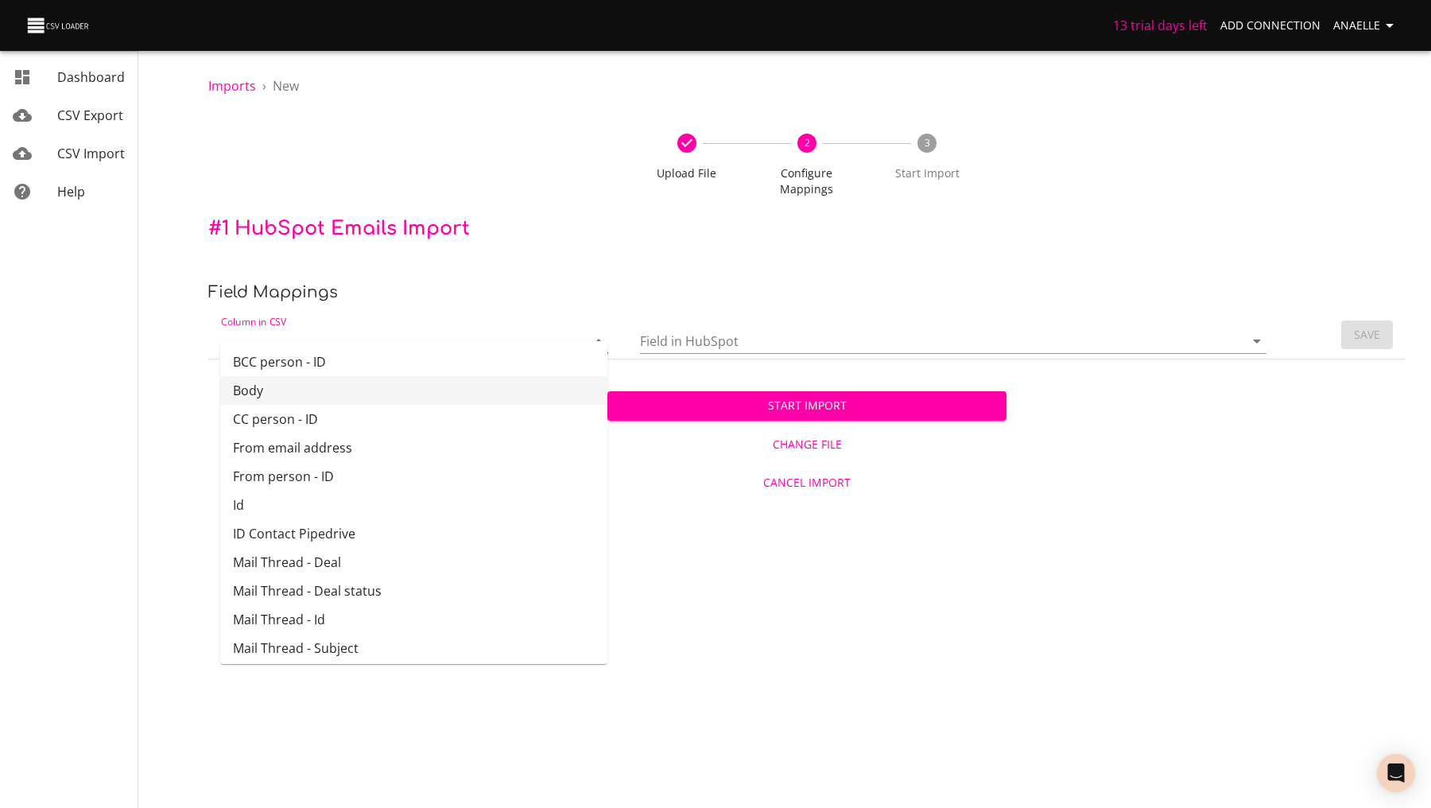
click at [417, 390] on li "Body" at bounding box center [413, 390] width 387 height 29
type input "Body"
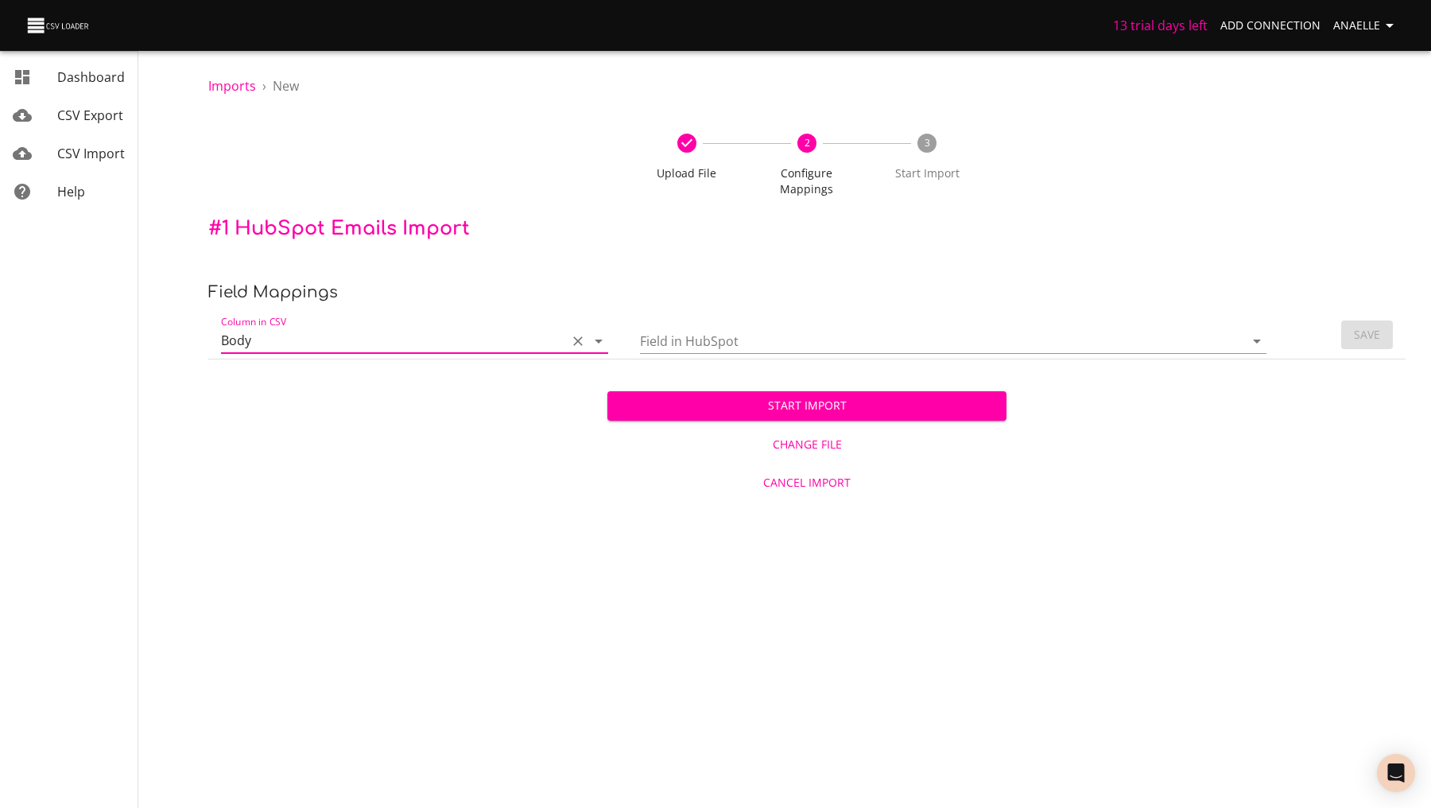
click at [693, 328] on input "Field in HubSpot" at bounding box center [928, 340] width 577 height 25
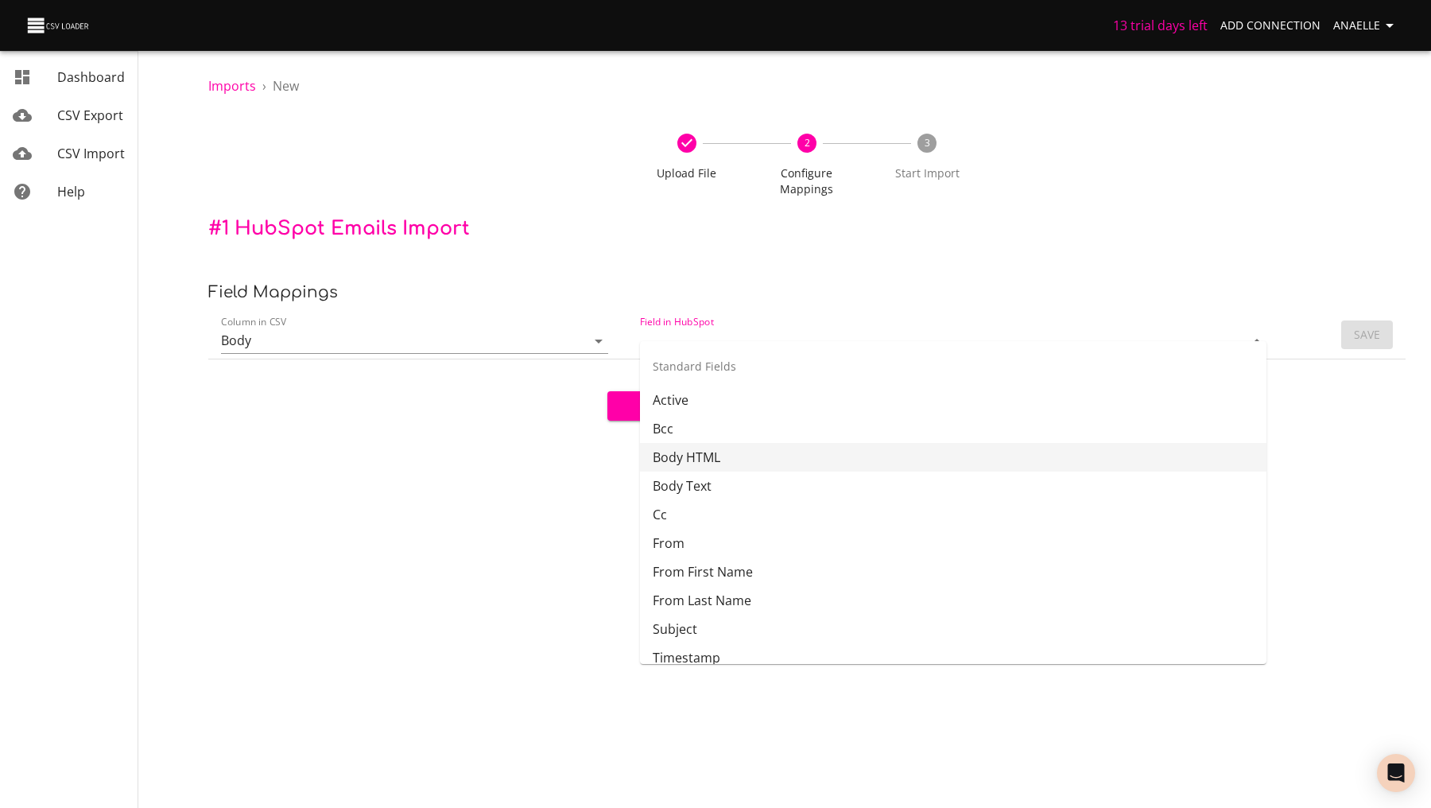
click at [685, 455] on li "Body HTML" at bounding box center [953, 457] width 627 height 29
type input "Body HTML"
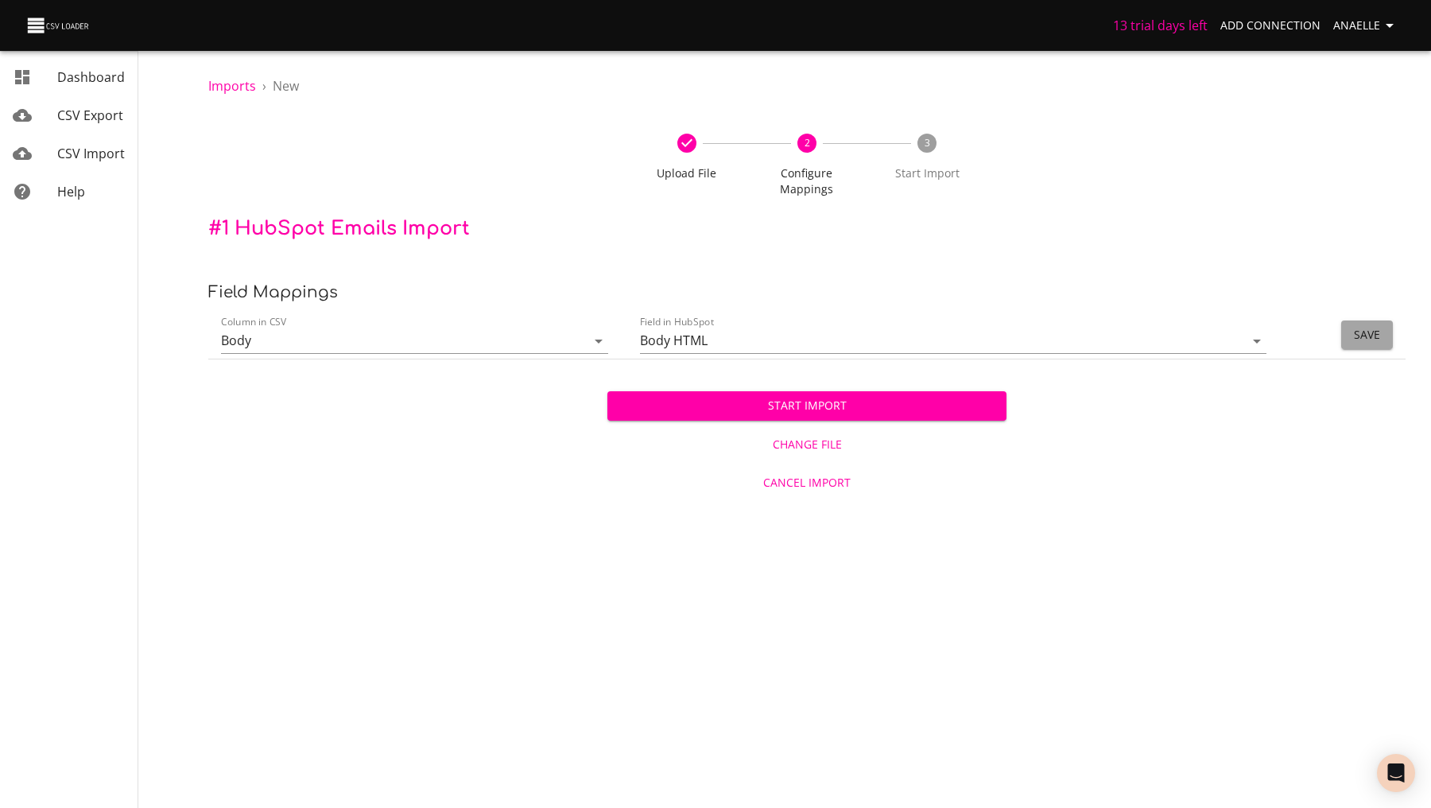
click at [1370, 325] on span "Save" at bounding box center [1367, 335] width 26 height 20
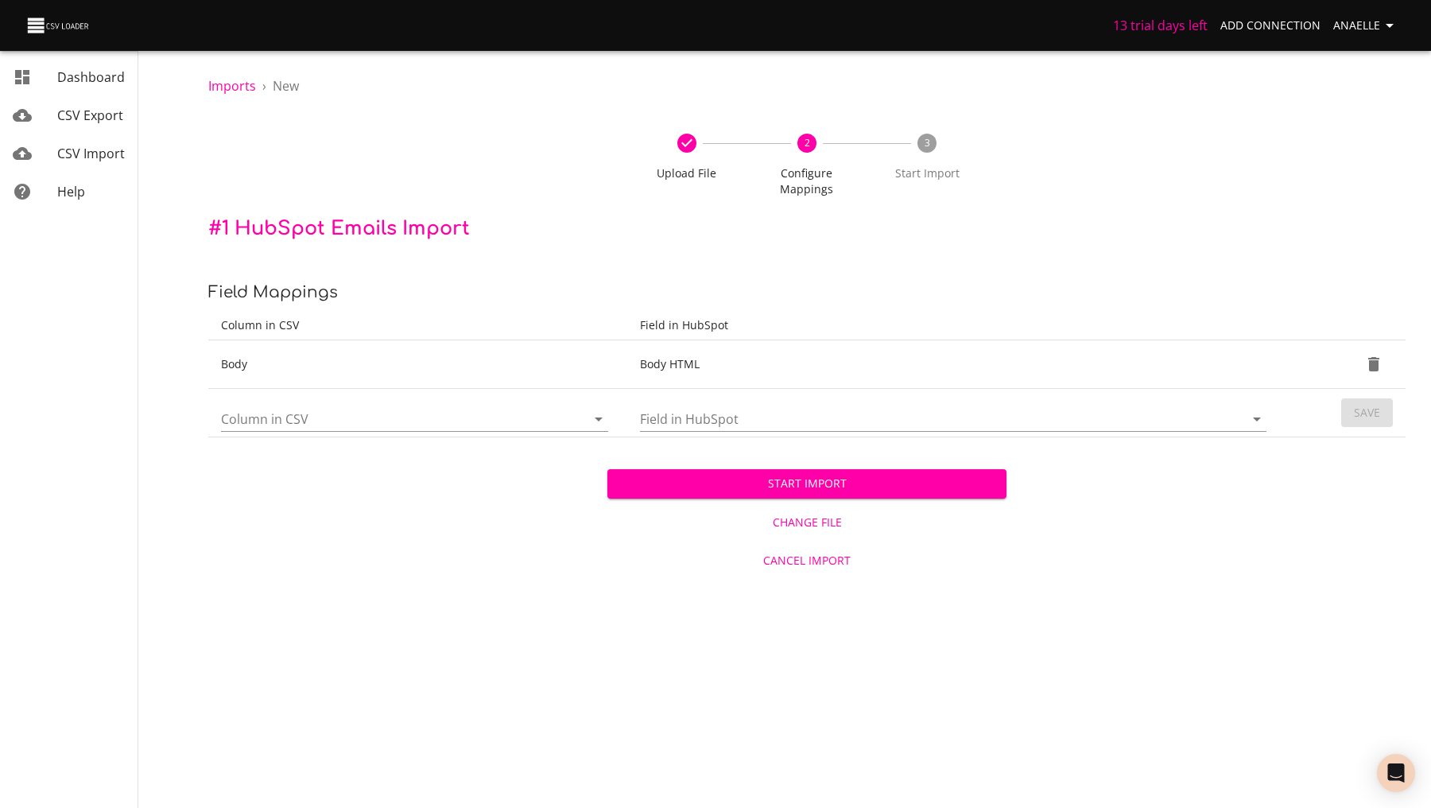
click at [396, 406] on input "Column in CSV" at bounding box center [390, 418] width 338 height 25
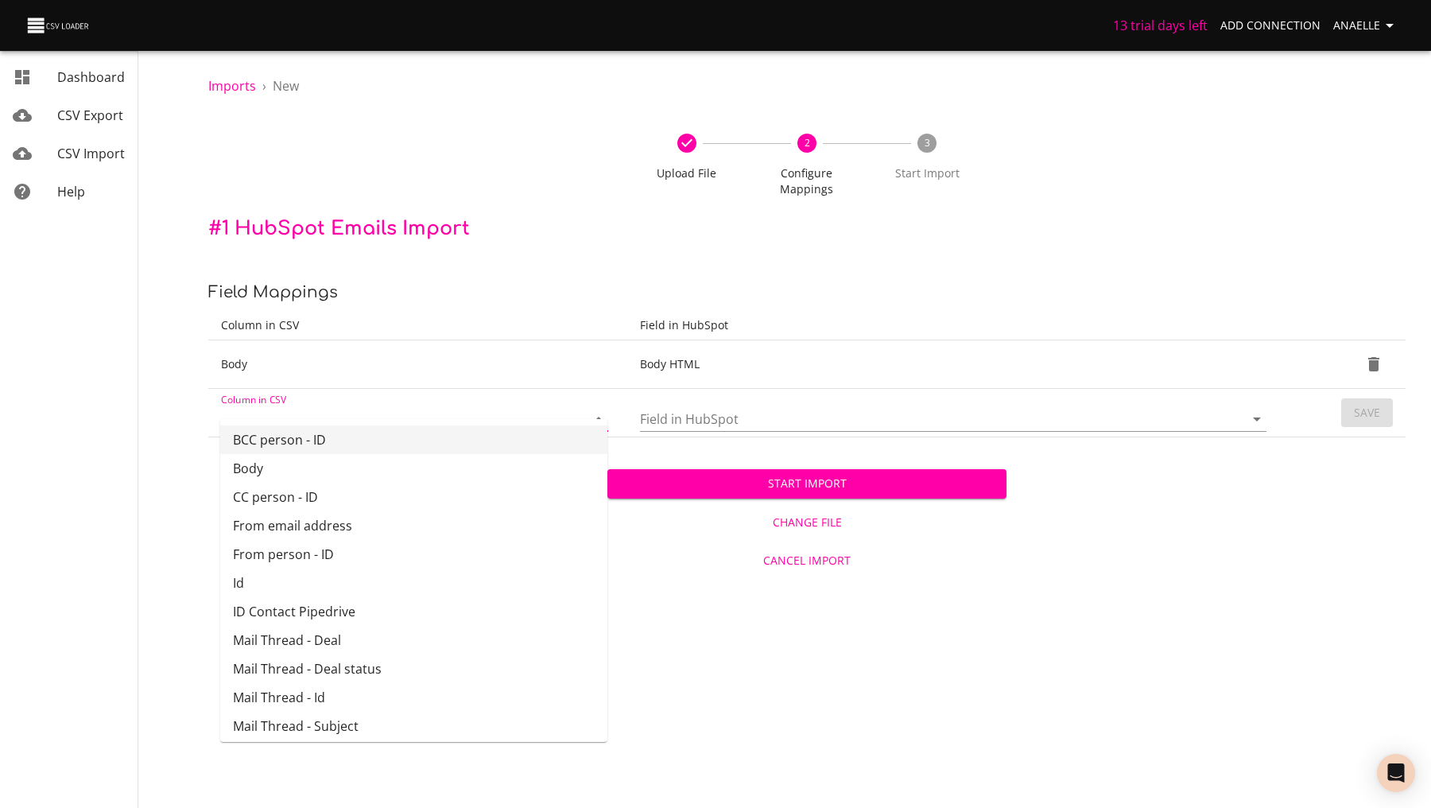
click at [386, 438] on li "BCC person - ID" at bounding box center [413, 439] width 387 height 29
type input "BCC person - ID"
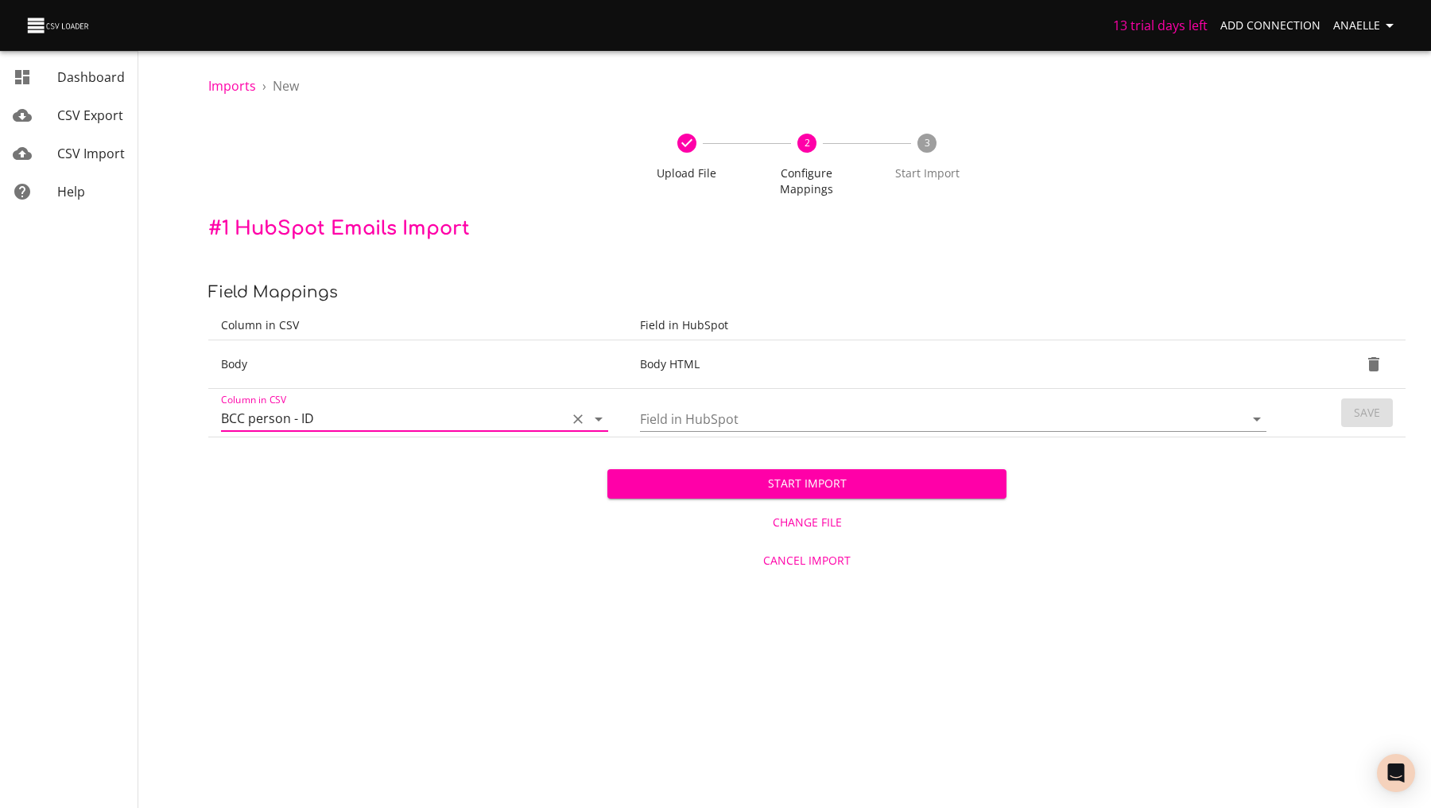
click at [722, 406] on input "Field in HubSpot" at bounding box center [928, 418] width 577 height 25
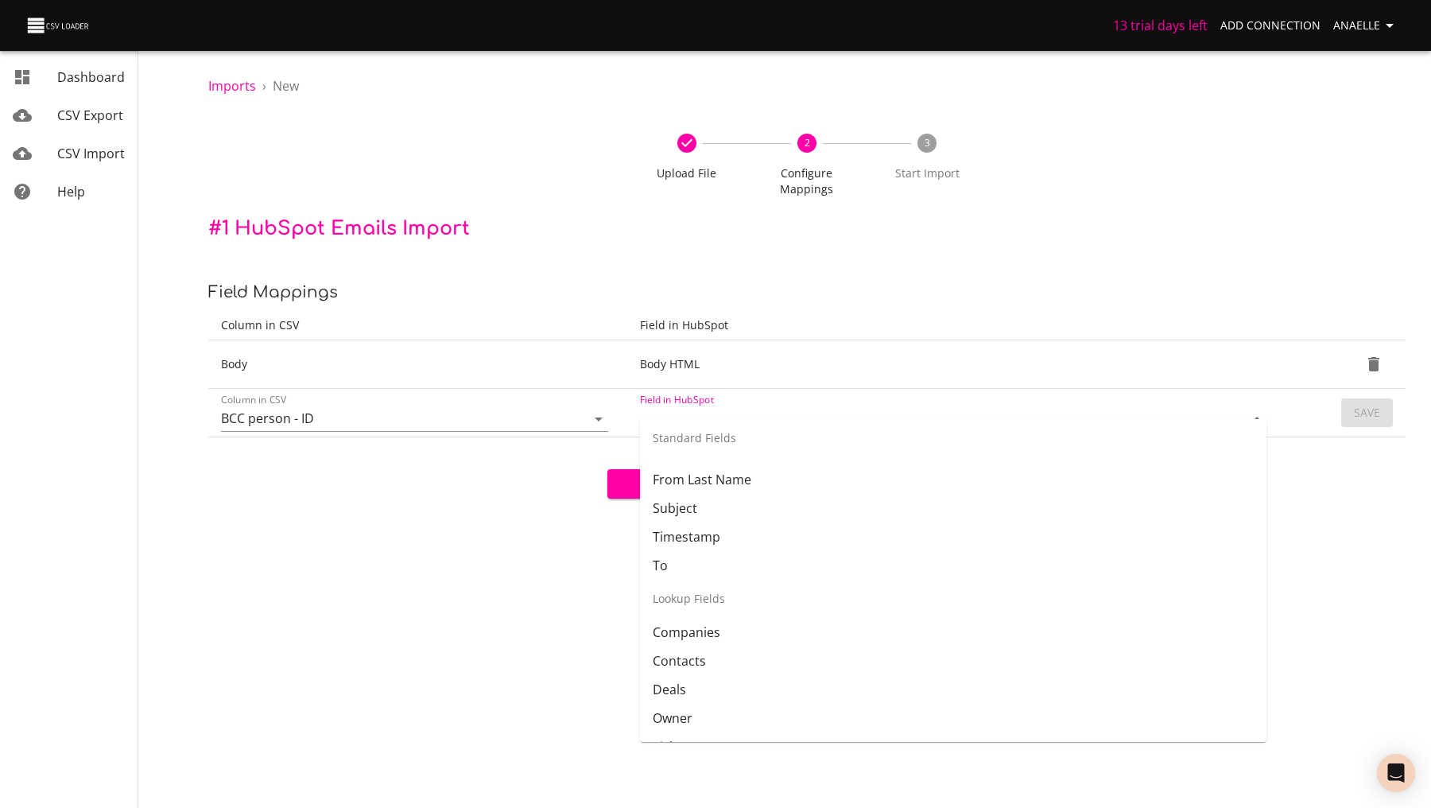
scroll to position [197, 0]
click at [692, 664] on li "Contacts" at bounding box center [953, 662] width 627 height 29
type input "Contacts"
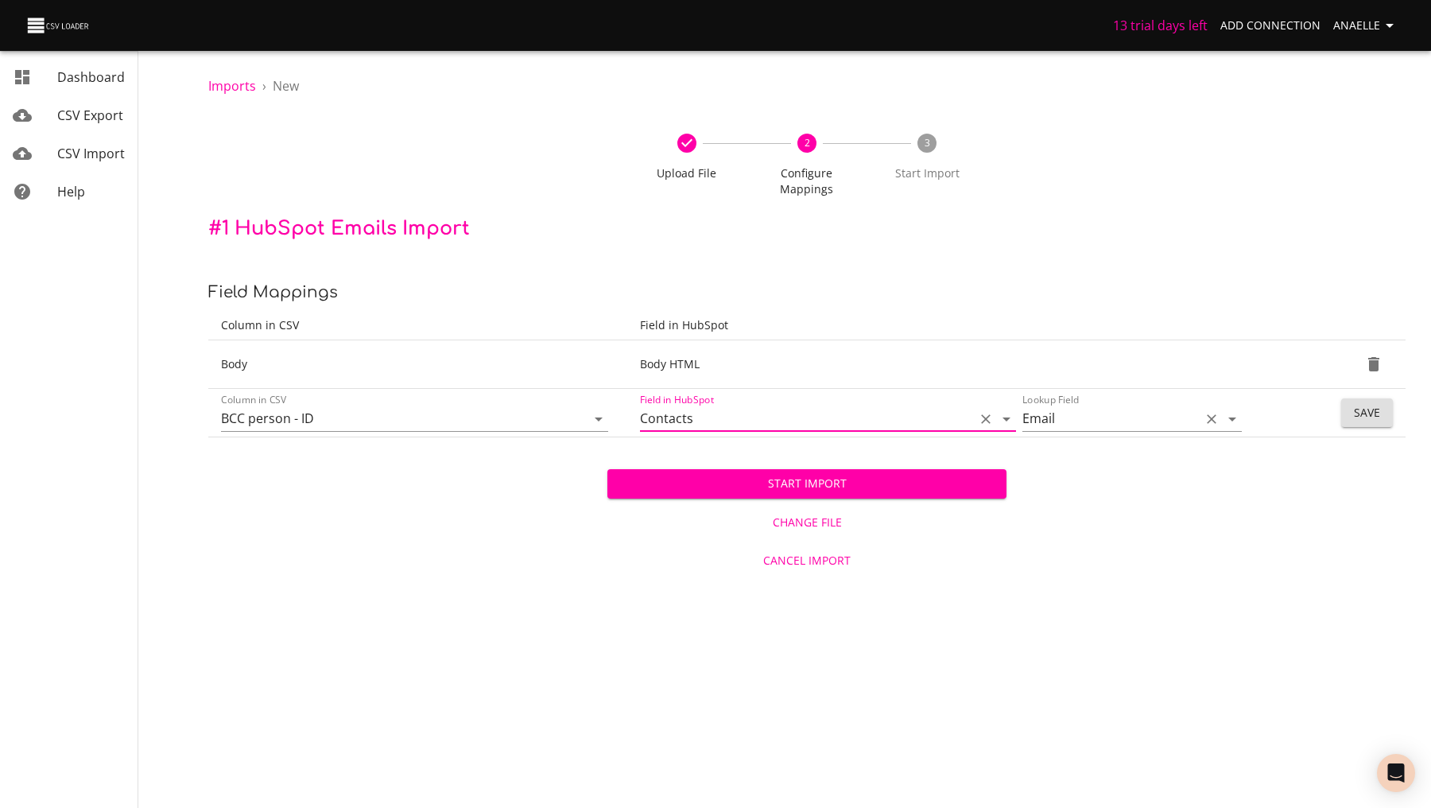
click at [1087, 410] on input "Email" at bounding box center [1108, 418] width 170 height 25
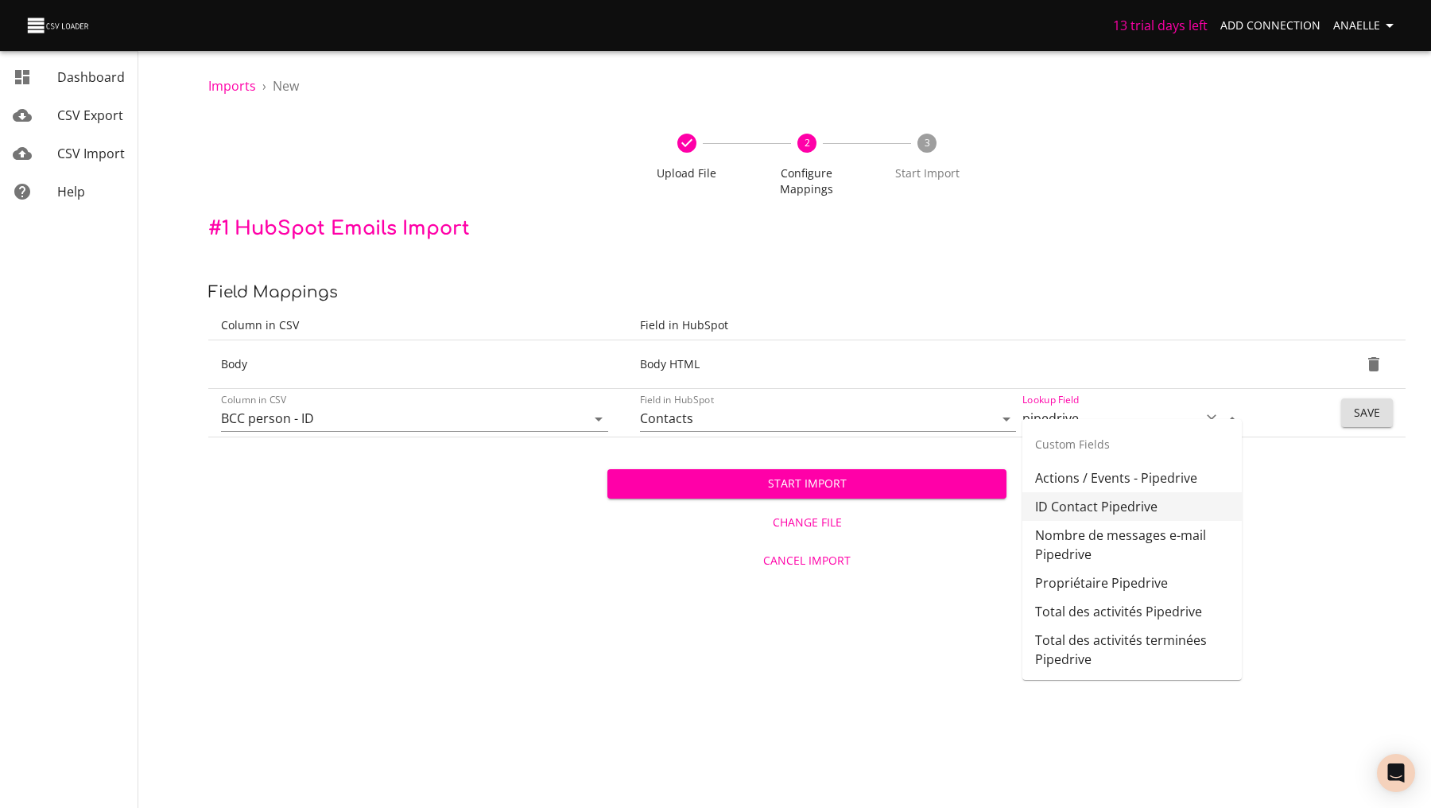
click at [1101, 514] on li "ID Contact Pipedrive" at bounding box center [1132, 506] width 219 height 29
type input "ID Contact Pipedrive"
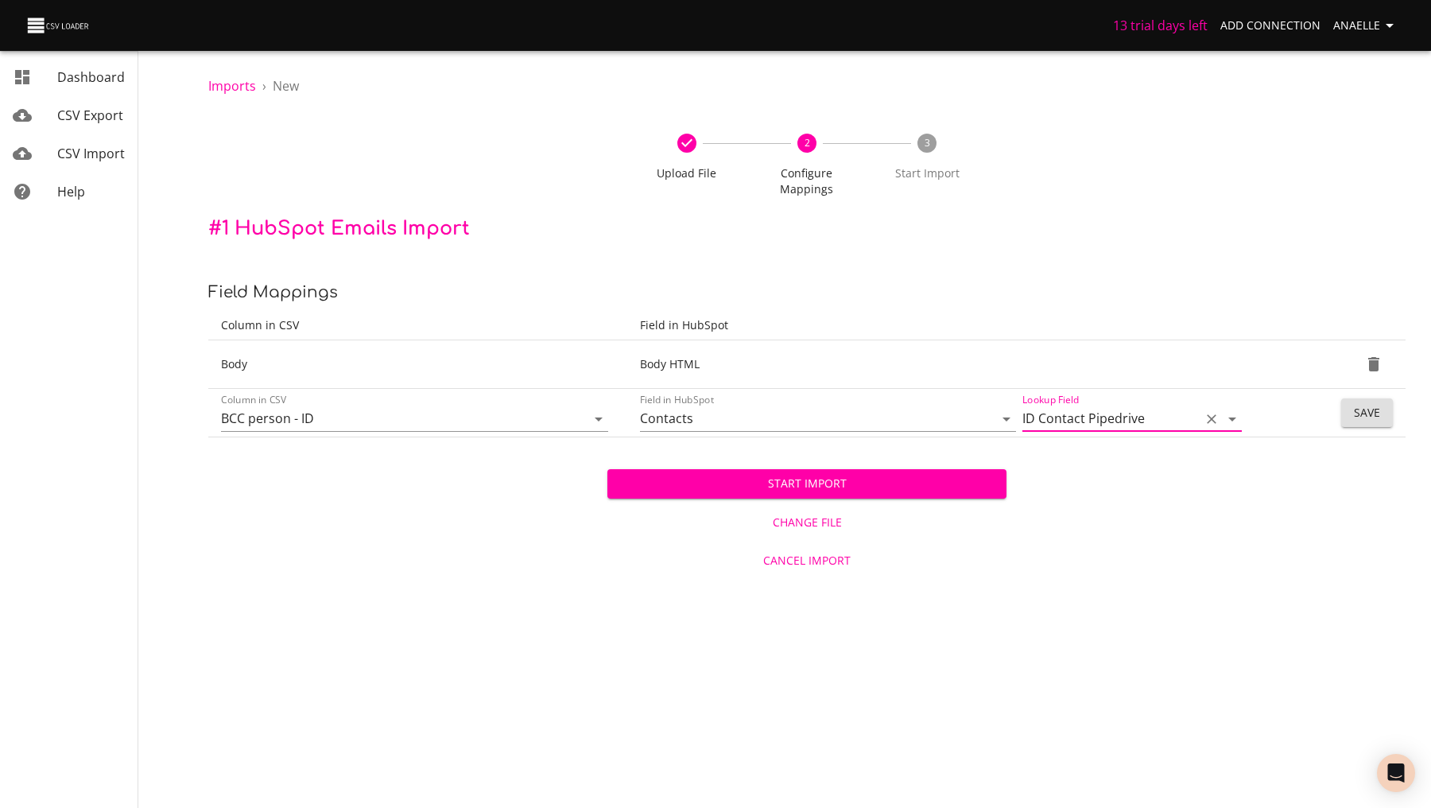
click at [1376, 403] on span "Save" at bounding box center [1367, 413] width 26 height 20
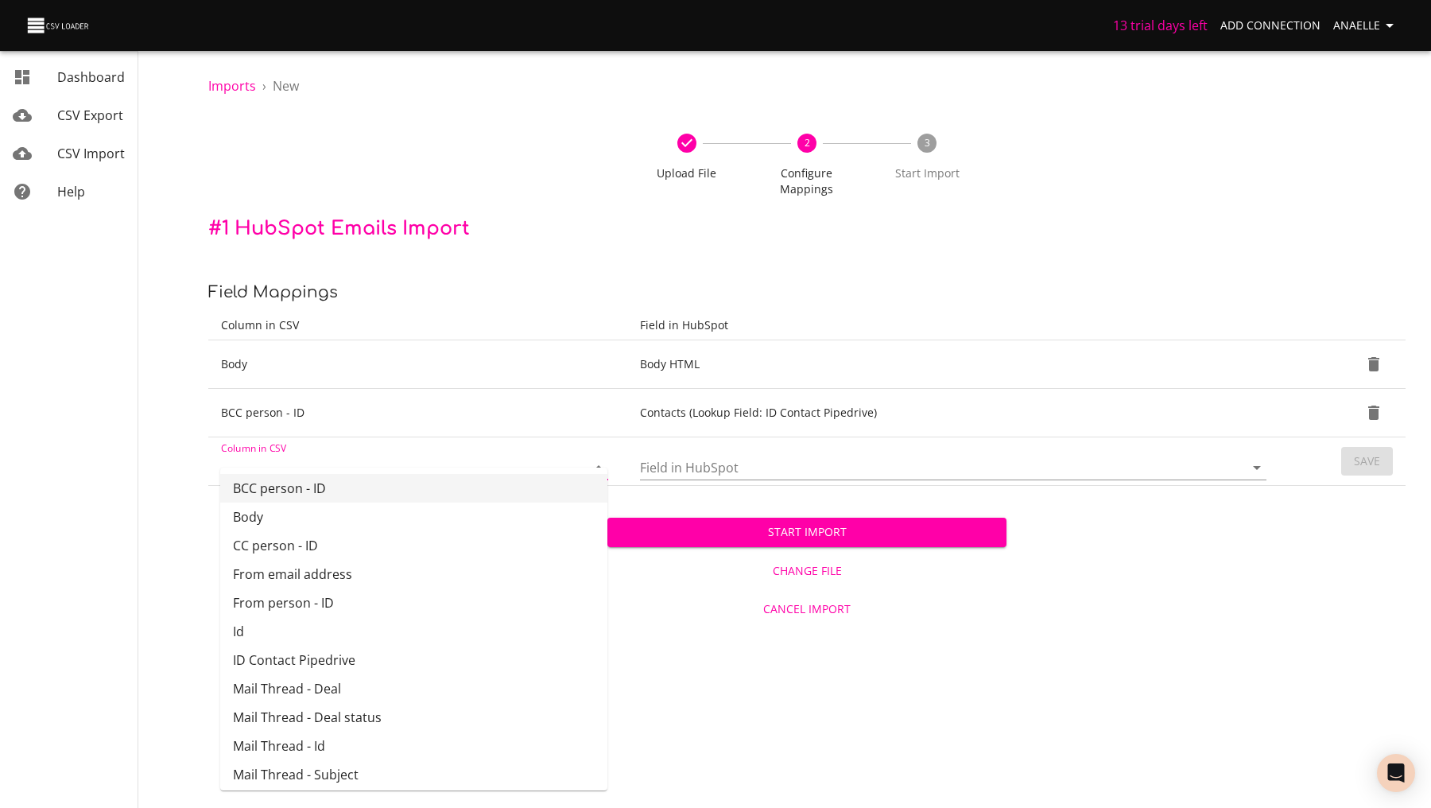
click at [371, 455] on input "Column in CSV" at bounding box center [390, 467] width 338 height 25
click at [353, 538] on li "CC person - ID" at bounding box center [413, 545] width 387 height 29
type input "CC person - ID"
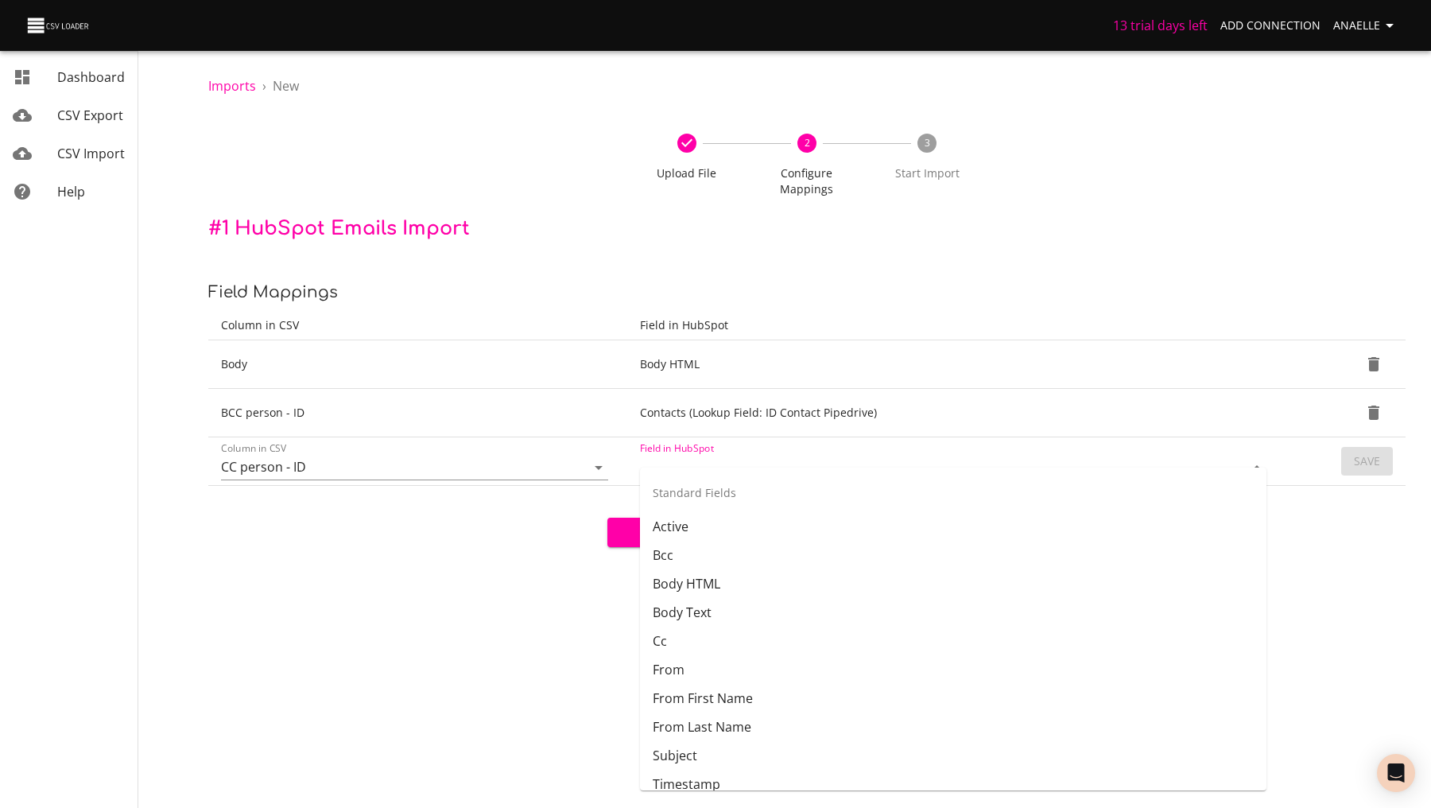
click at [689, 455] on input "Field in HubSpot" at bounding box center [928, 467] width 577 height 25
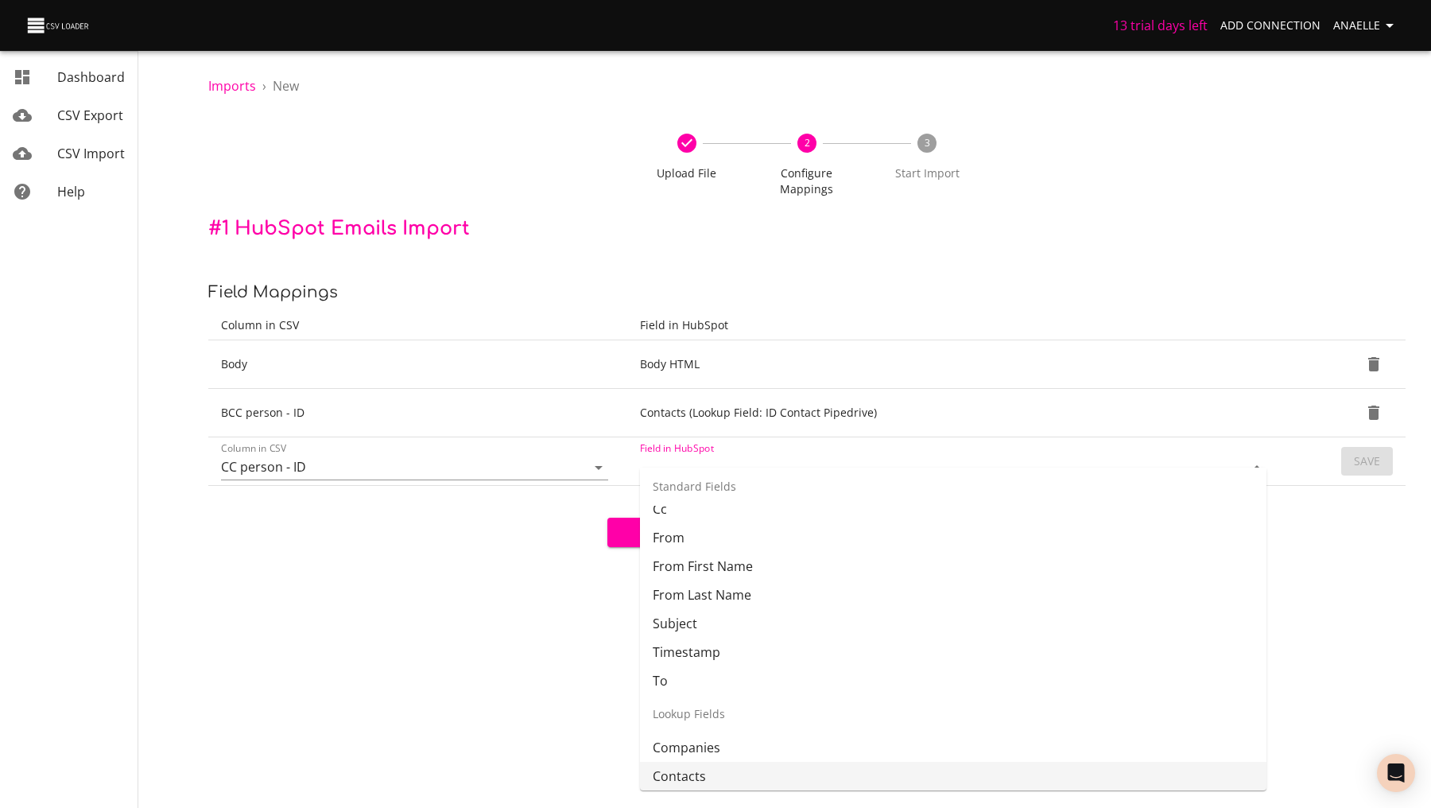
click at [681, 771] on li "Contacts" at bounding box center [953, 776] width 627 height 29
type input "Contacts"
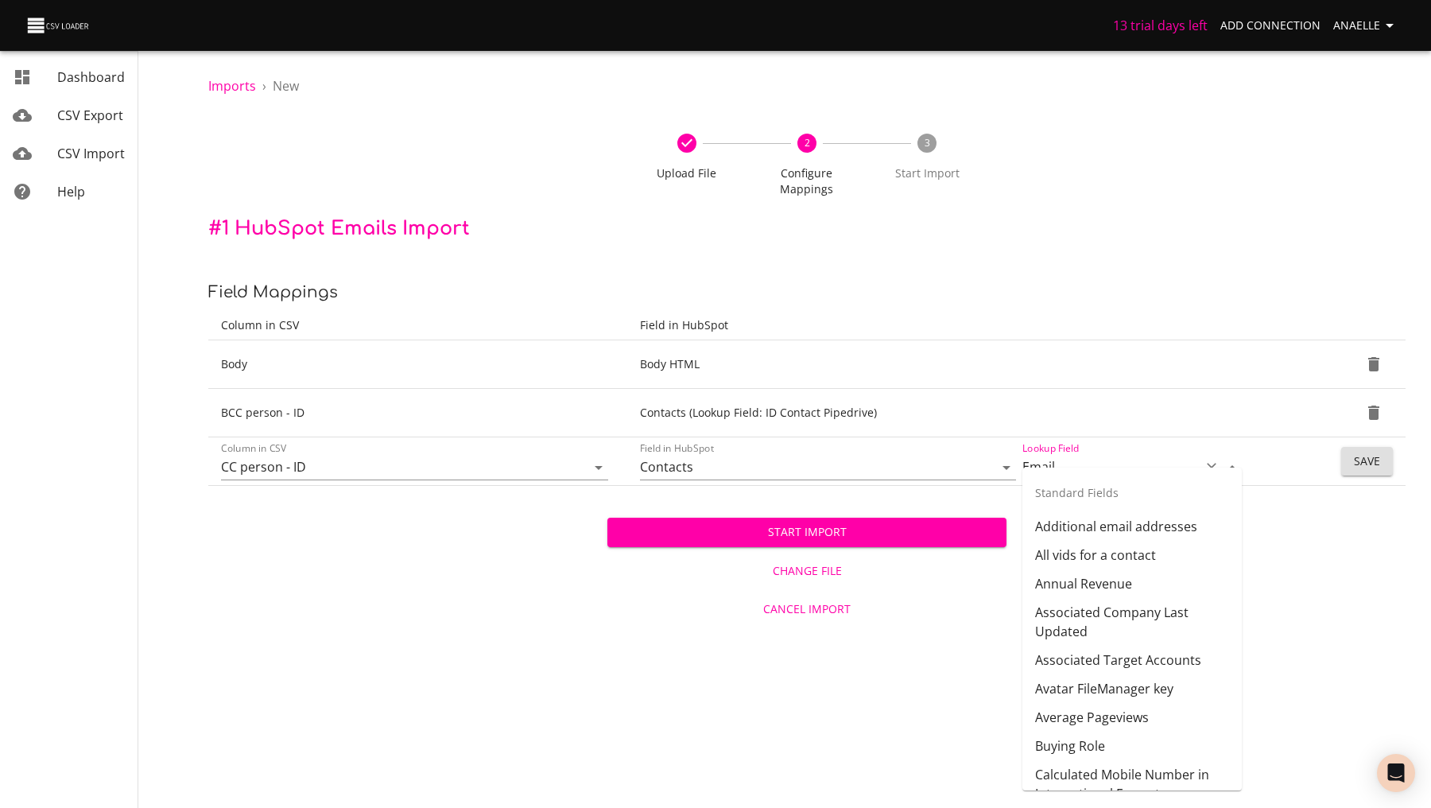
click at [1138, 458] on input "Email" at bounding box center [1108, 467] width 170 height 25
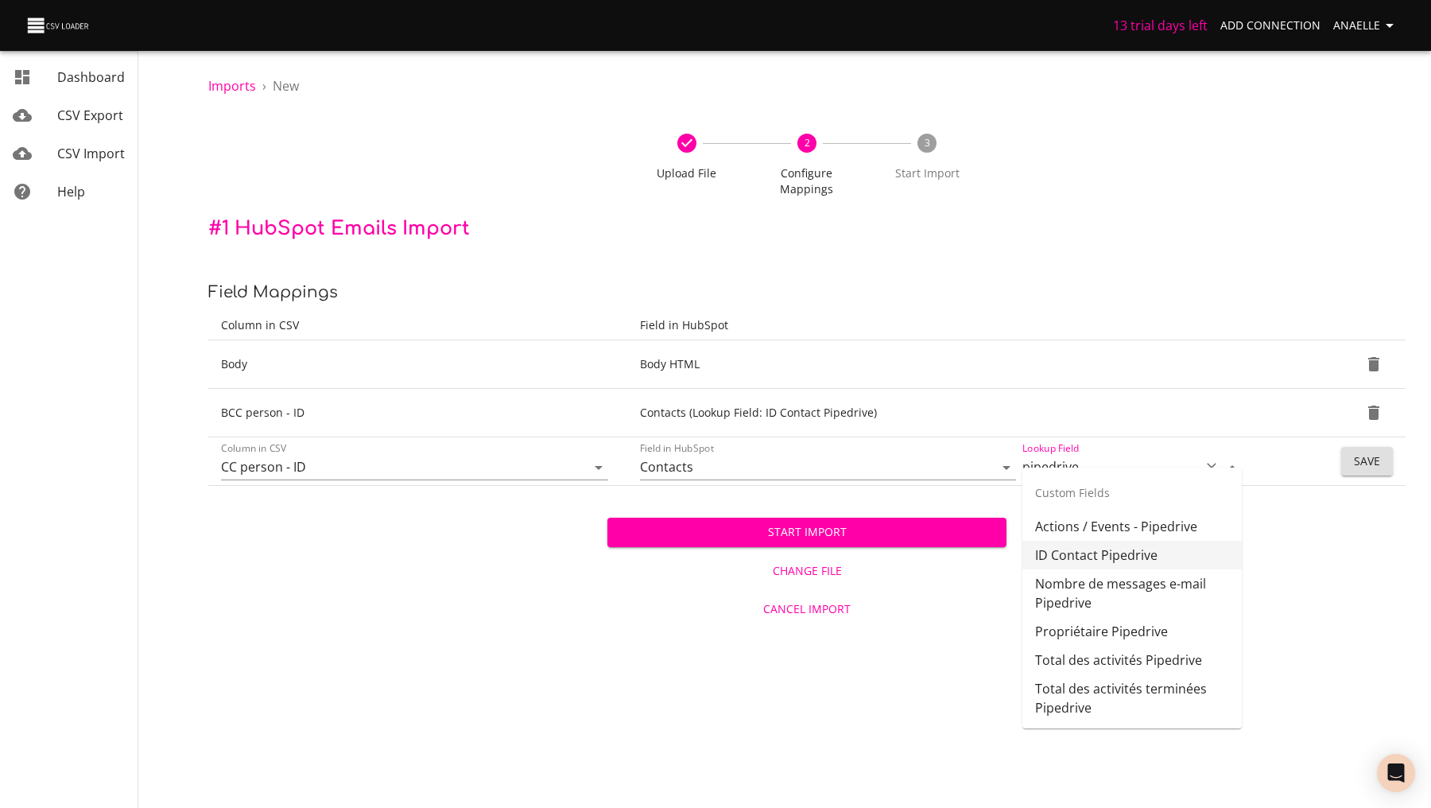
click at [1138, 561] on li "ID Contact Pipedrive" at bounding box center [1132, 555] width 219 height 29
type input "ID Contact Pipedrive"
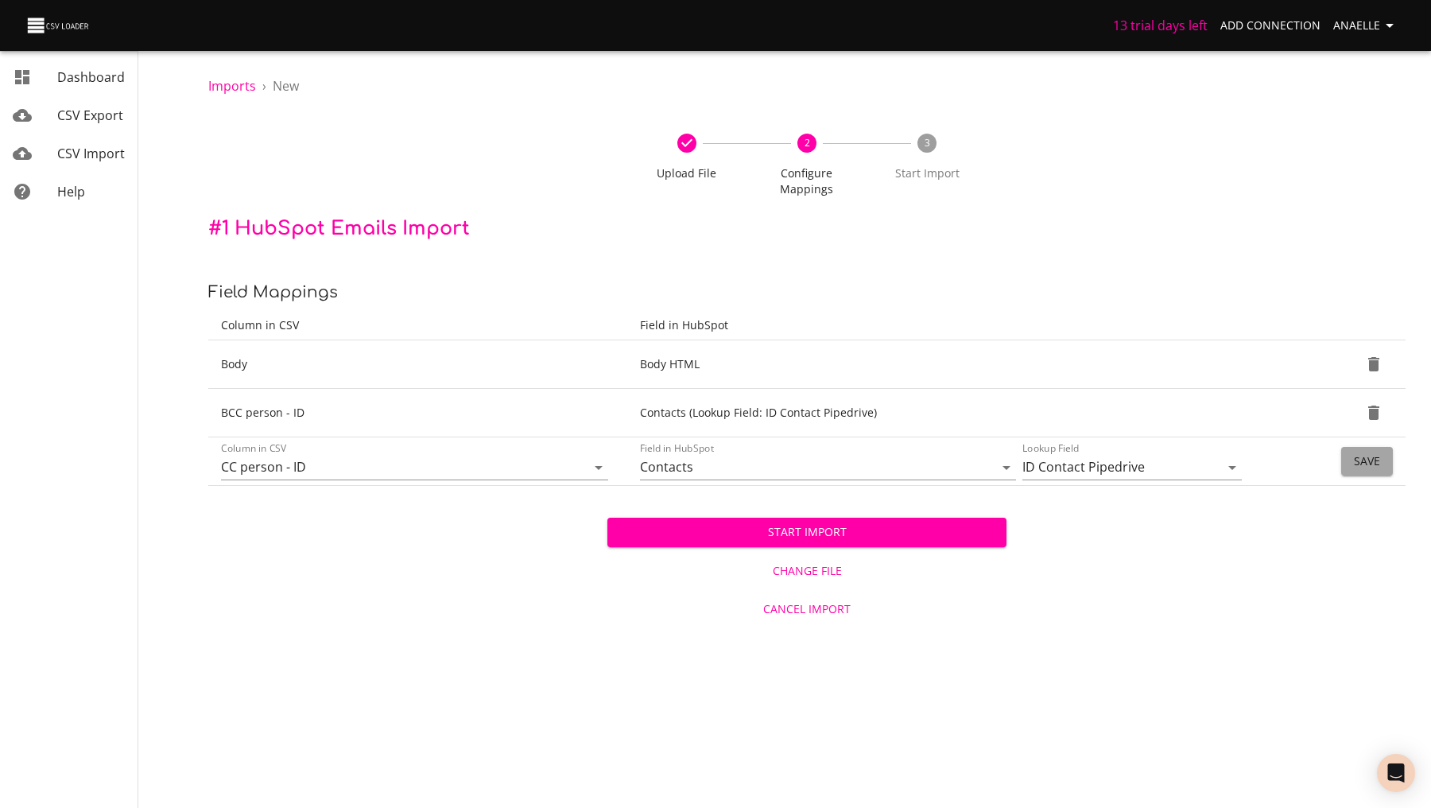
click at [1376, 452] on span "Save" at bounding box center [1367, 462] width 26 height 20
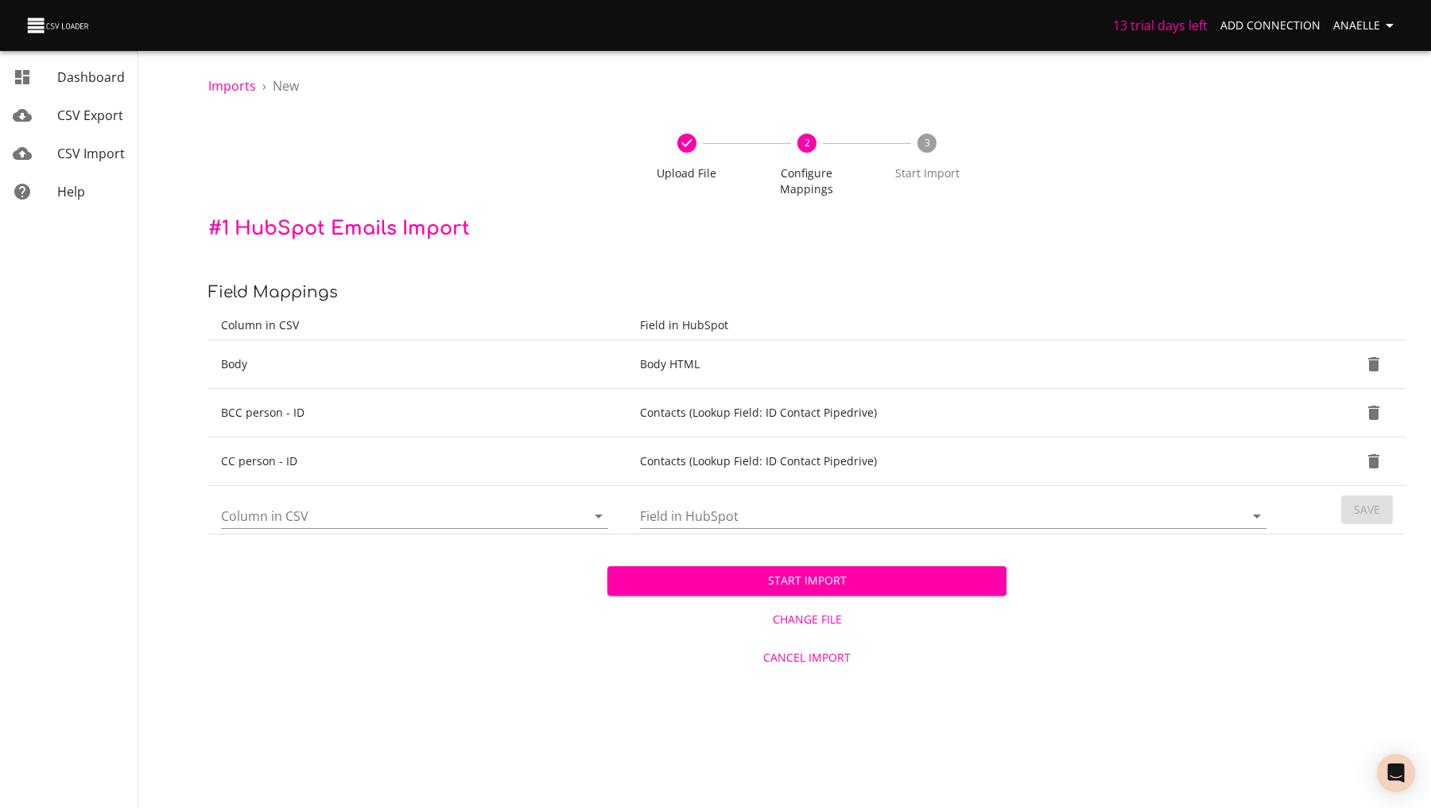
click at [803, 649] on span "Cancel Import" at bounding box center [807, 658] width 386 height 20
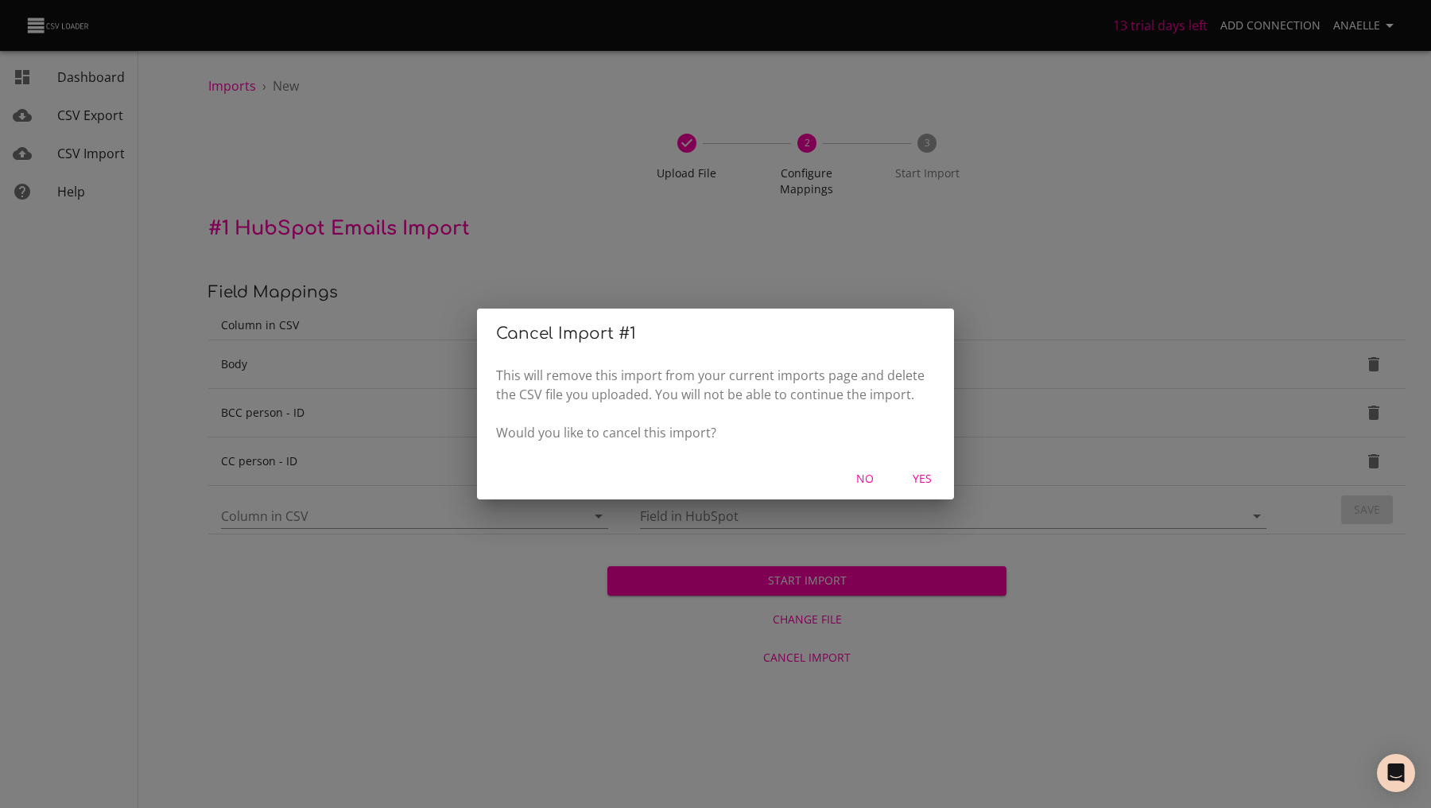
click at [922, 473] on span "Yes" at bounding box center [922, 479] width 38 height 20
